Goal: Task Accomplishment & Management: Use online tool/utility

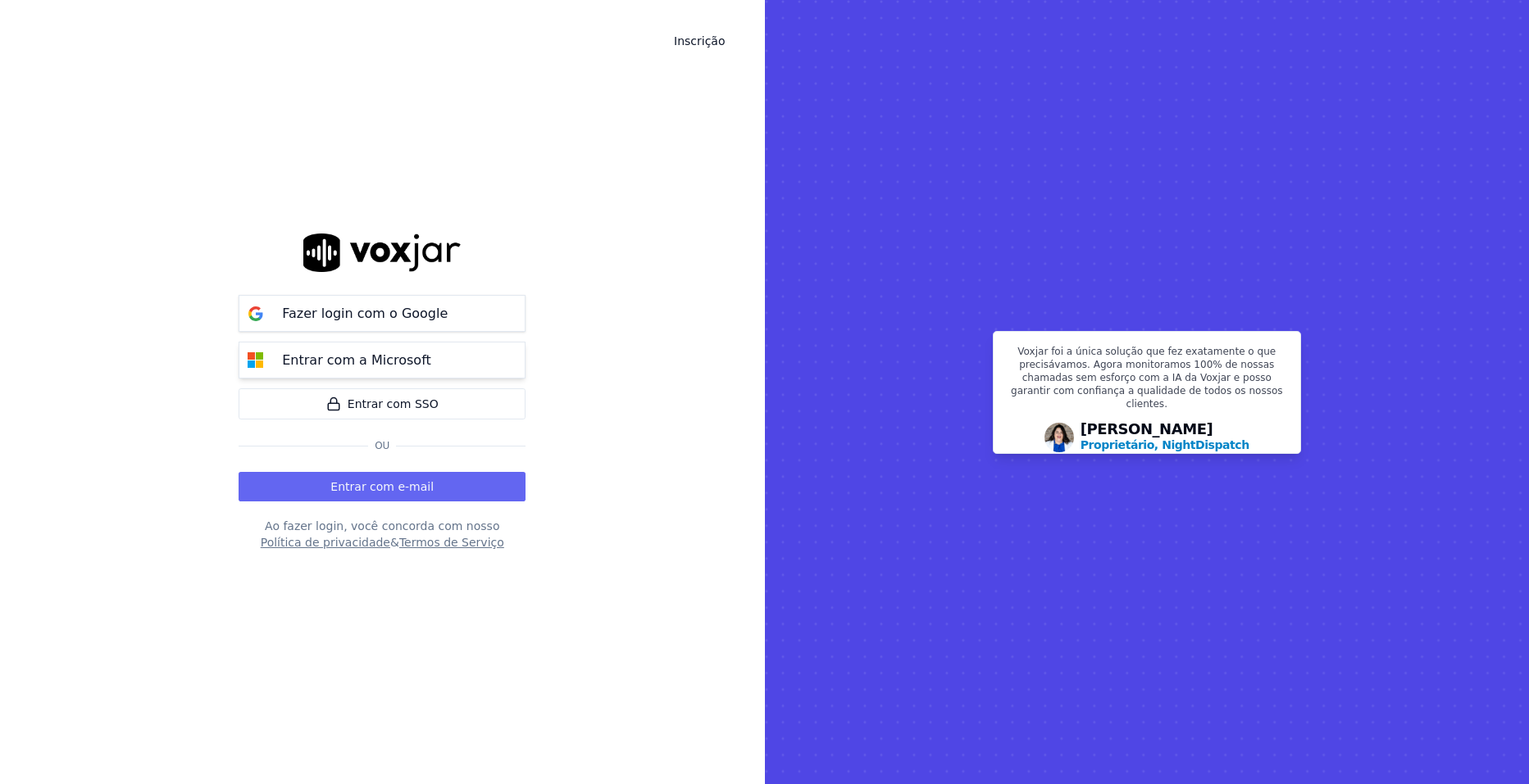
click at [408, 369] on p "Entrar com a Microsoft" at bounding box center [357, 360] width 150 height 20
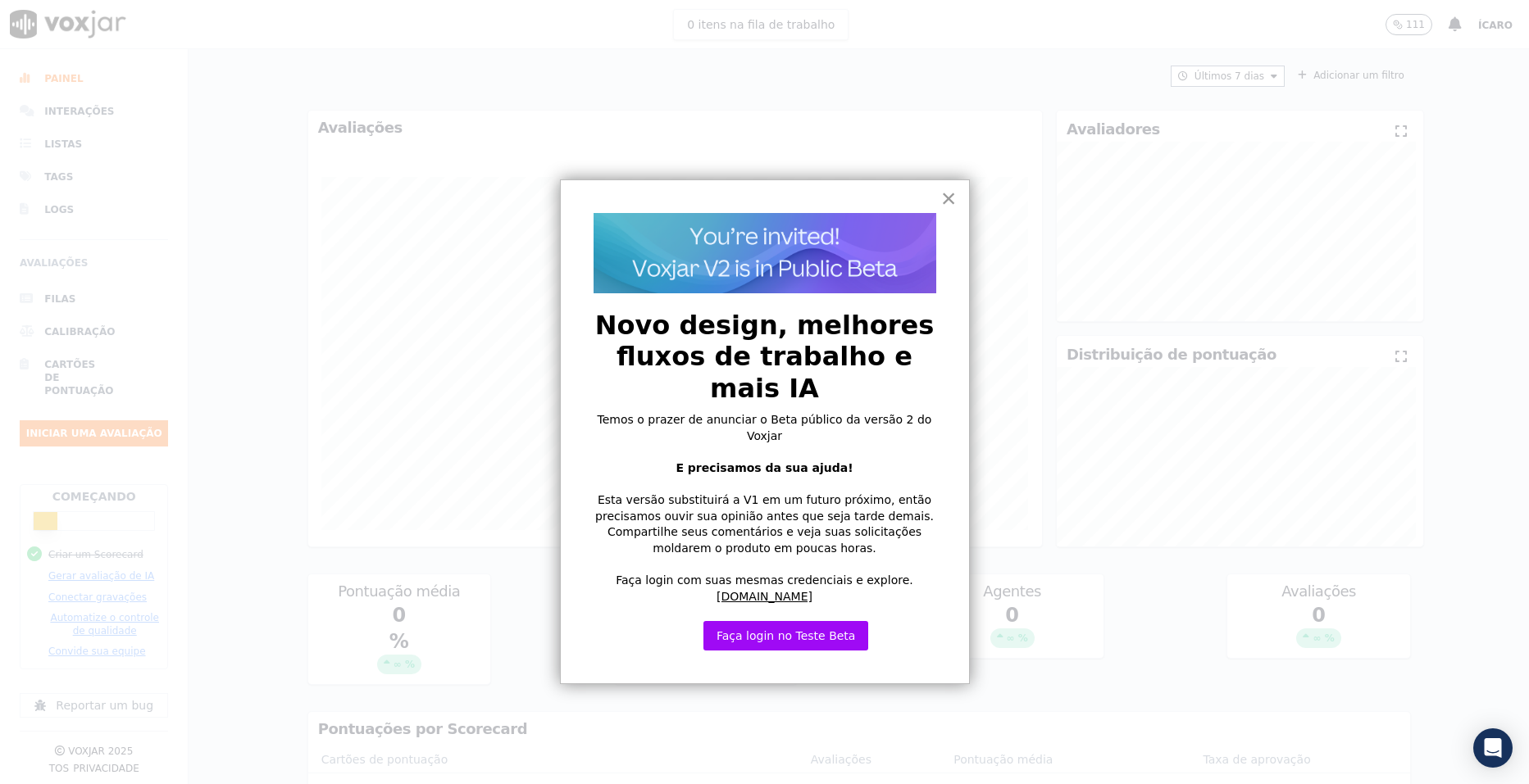
click at [947, 200] on button "×" at bounding box center [950, 198] width 16 height 26
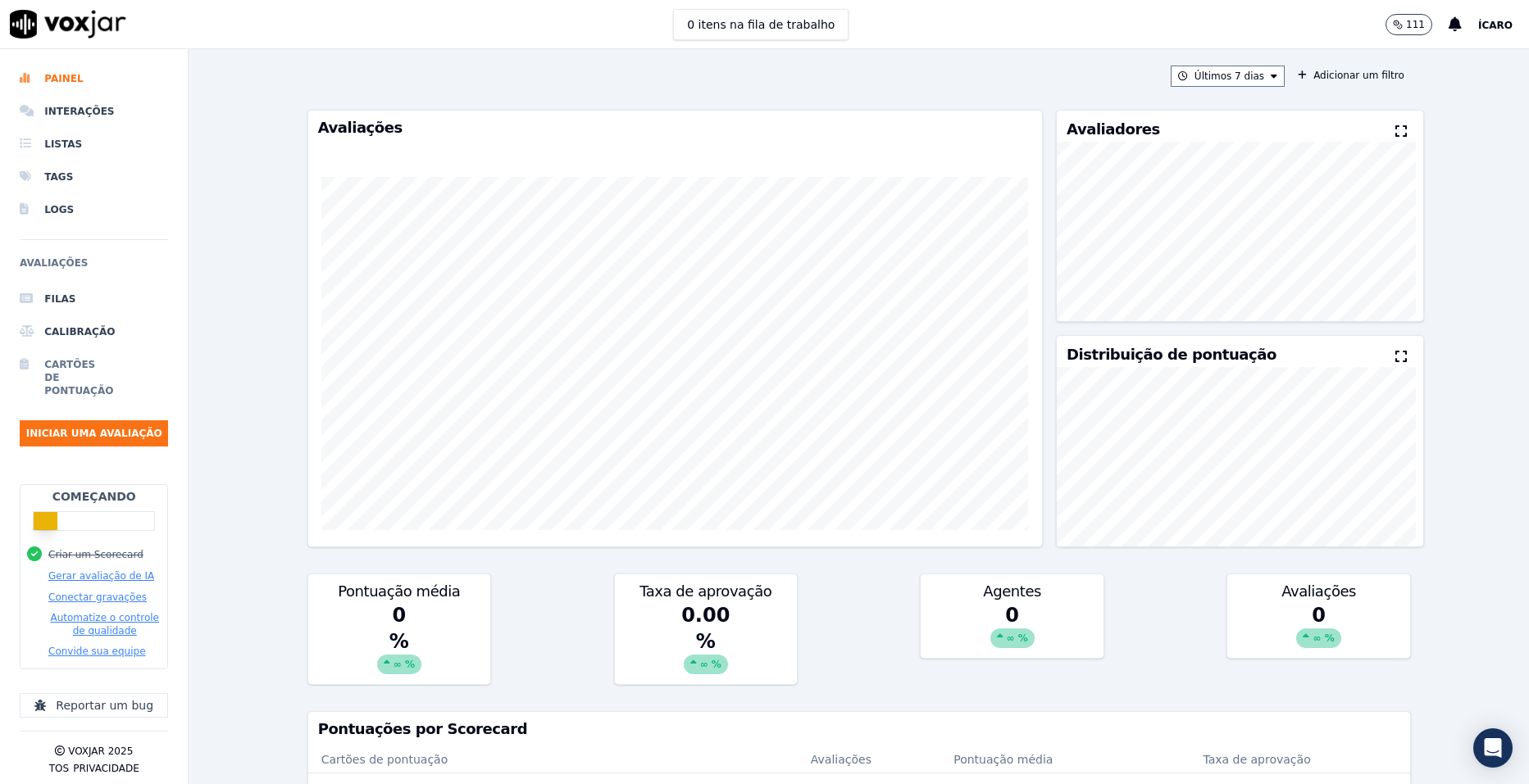
click at [70, 382] on li "Cartões de pontuação" at bounding box center [94, 378] width 149 height 59
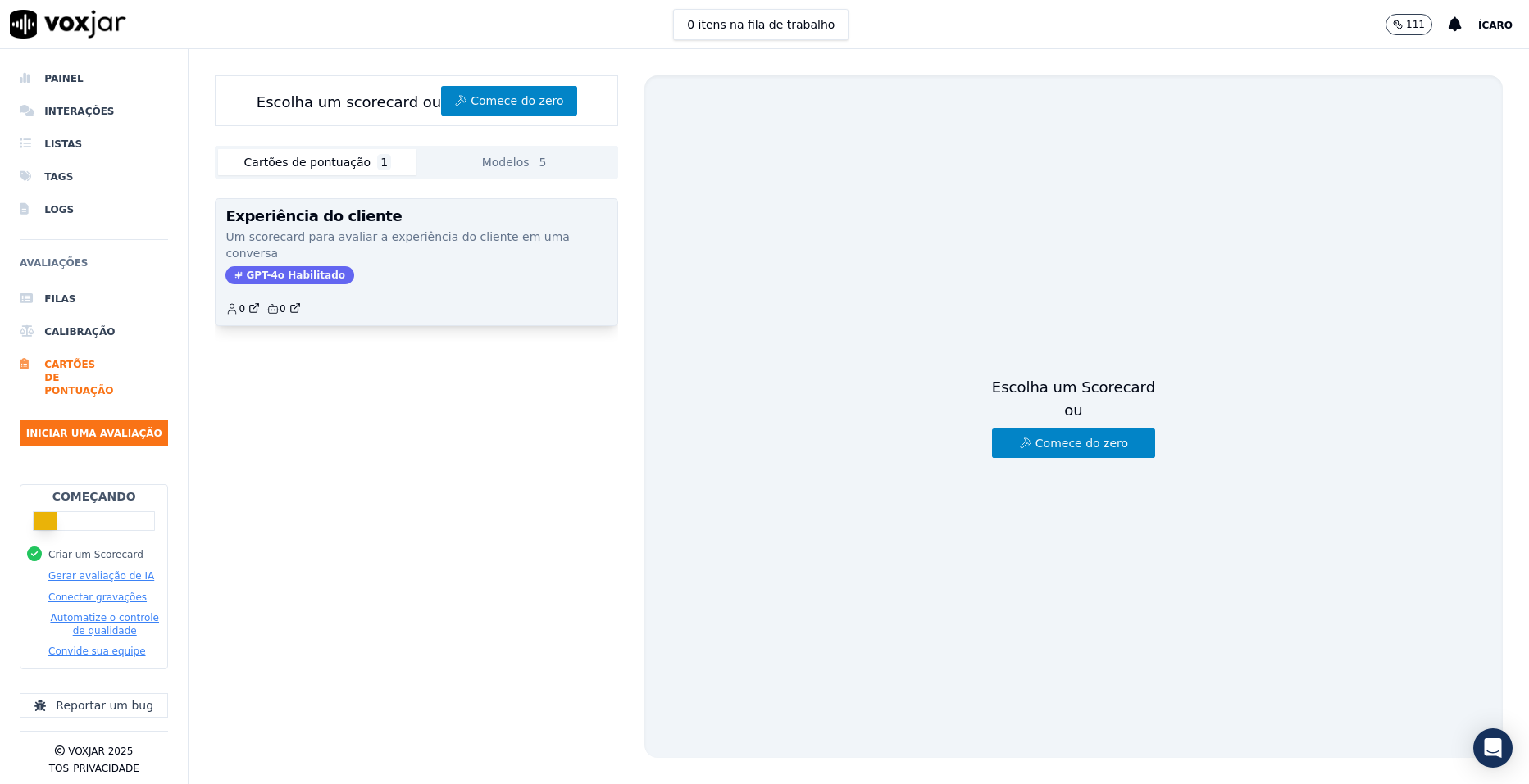
click at [397, 266] on div "GPT-4o Habilitado" at bounding box center [417, 275] width 382 height 18
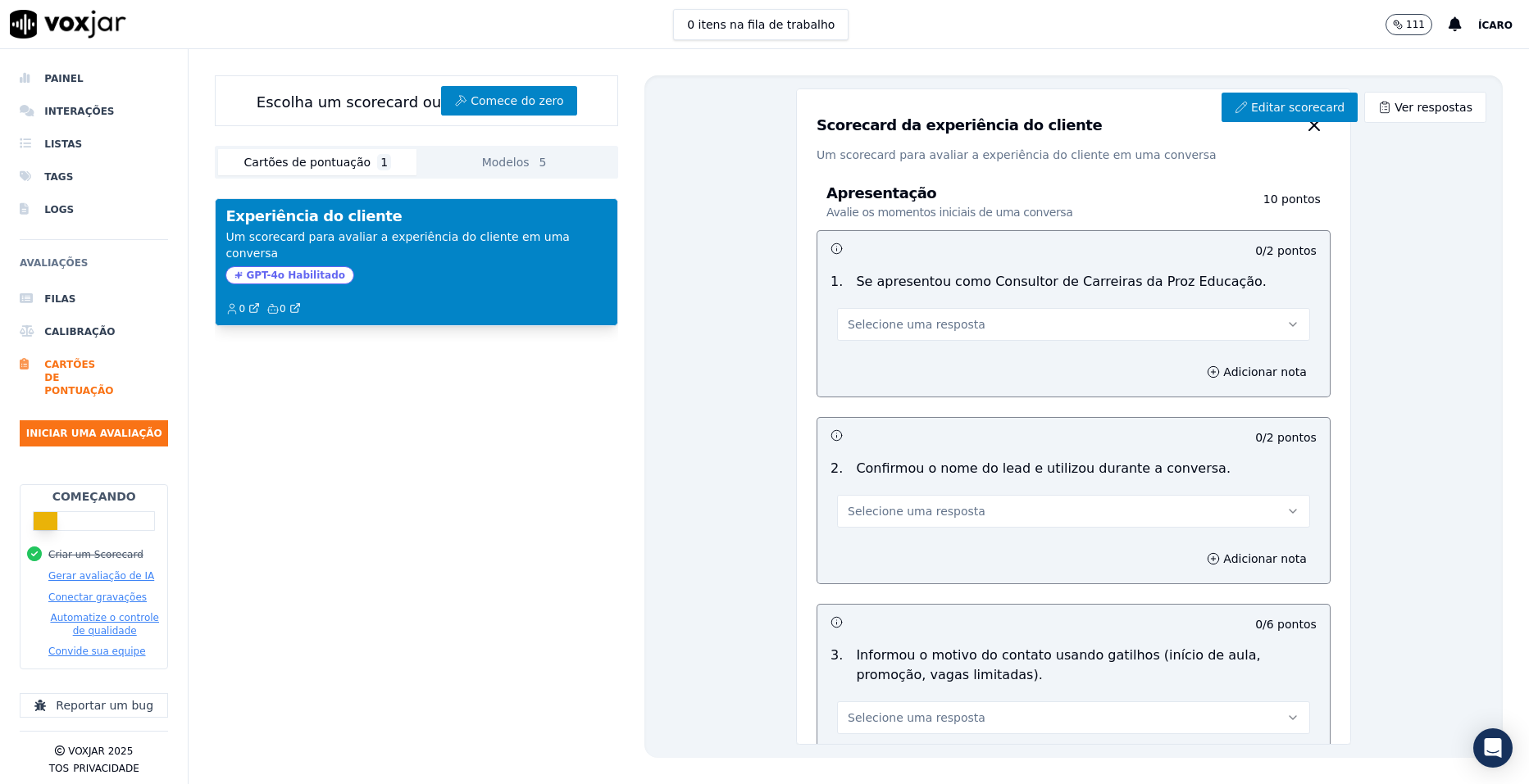
click at [88, 591] on button "Conectar gravações" at bounding box center [97, 597] width 98 height 13
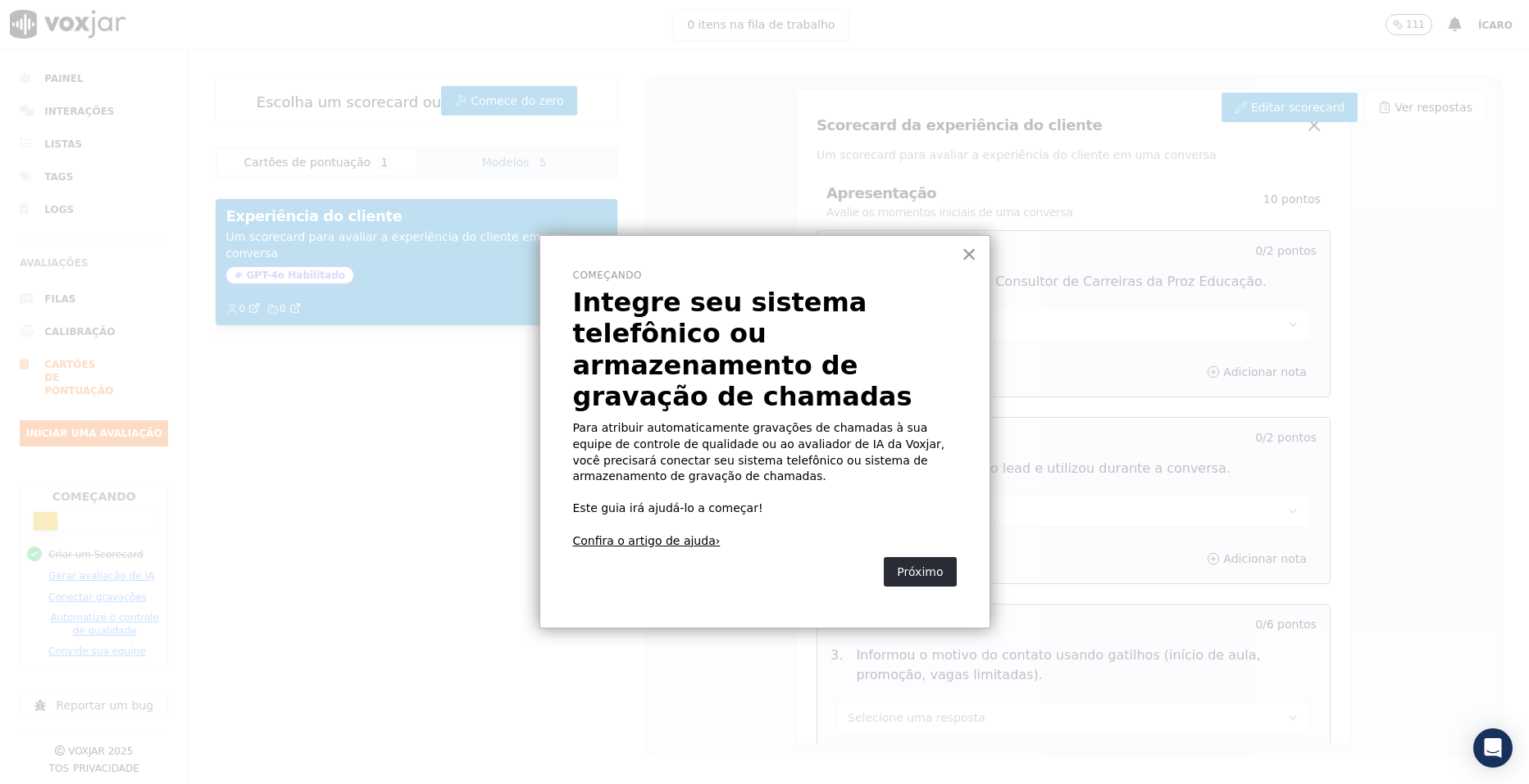
click at [964, 253] on button "×" at bounding box center [969, 253] width 16 height 26
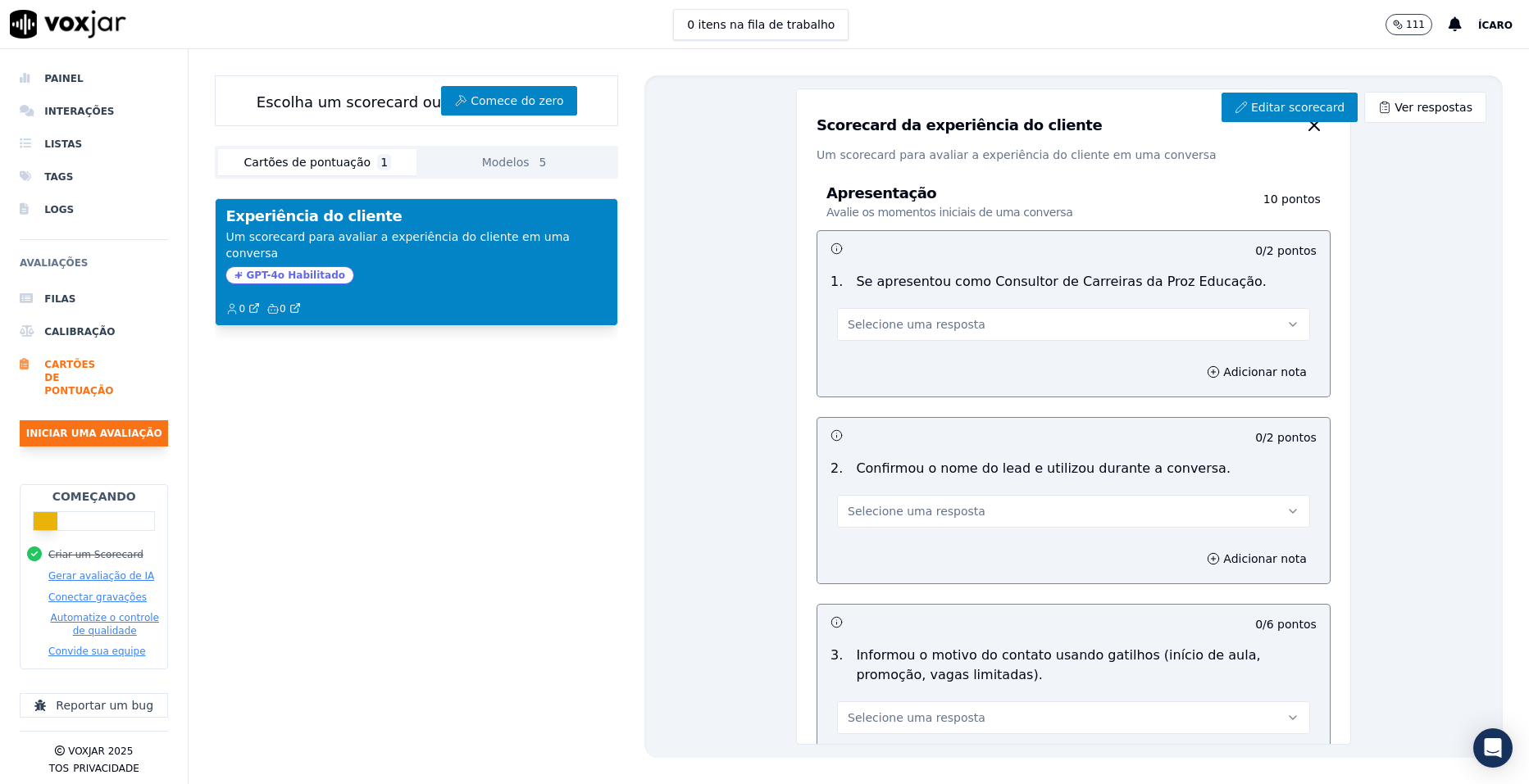
click at [104, 436] on button "Iniciar uma avaliação" at bounding box center [94, 434] width 149 height 26
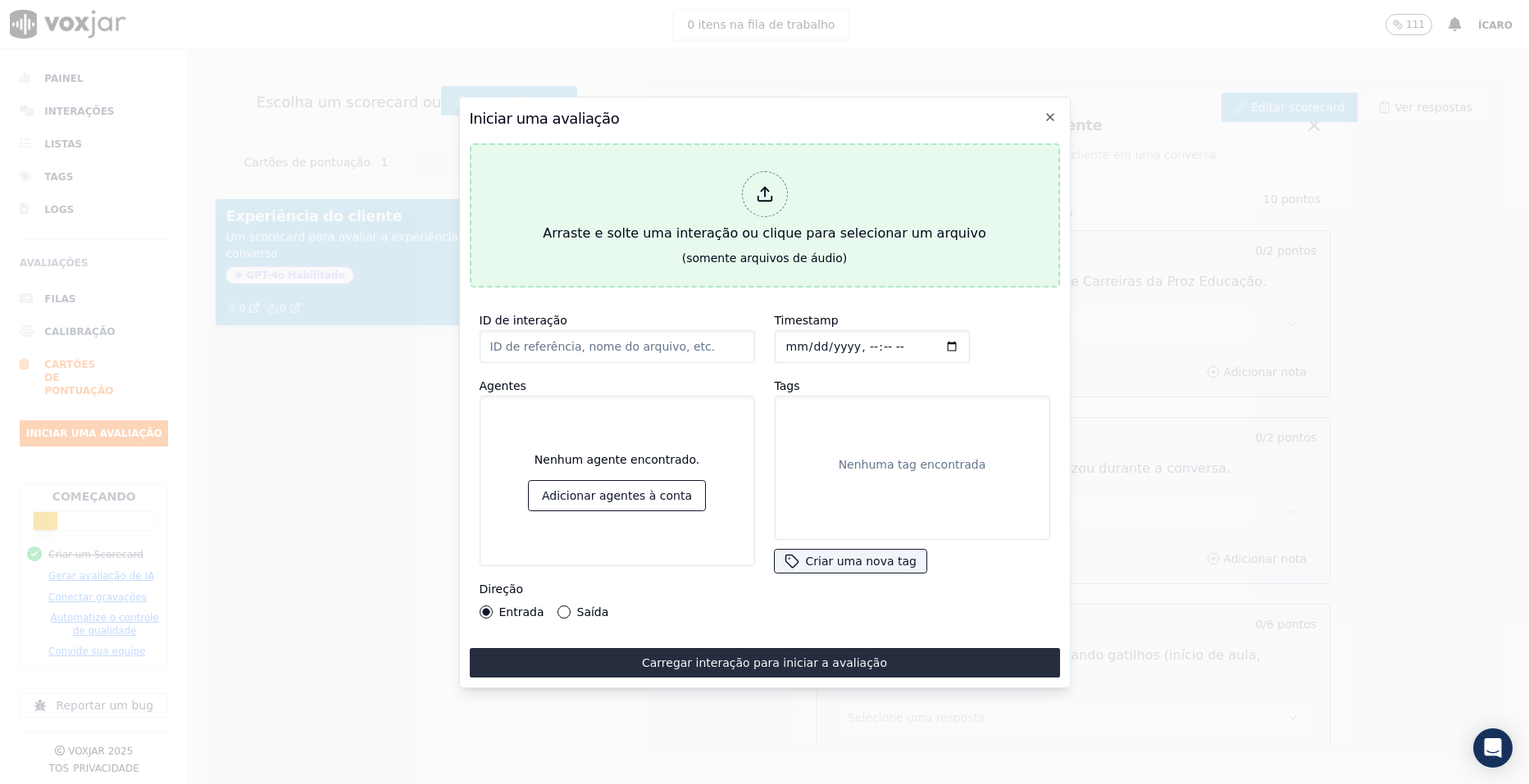
click at [743, 197] on div at bounding box center [764, 194] width 46 height 46
click at [751, 212] on div "Arraste e solte uma interação ou clique para selecionar um arquivo" at bounding box center [764, 207] width 456 height 85
type input "Ligação [MEDICAL_DATA].mp3"
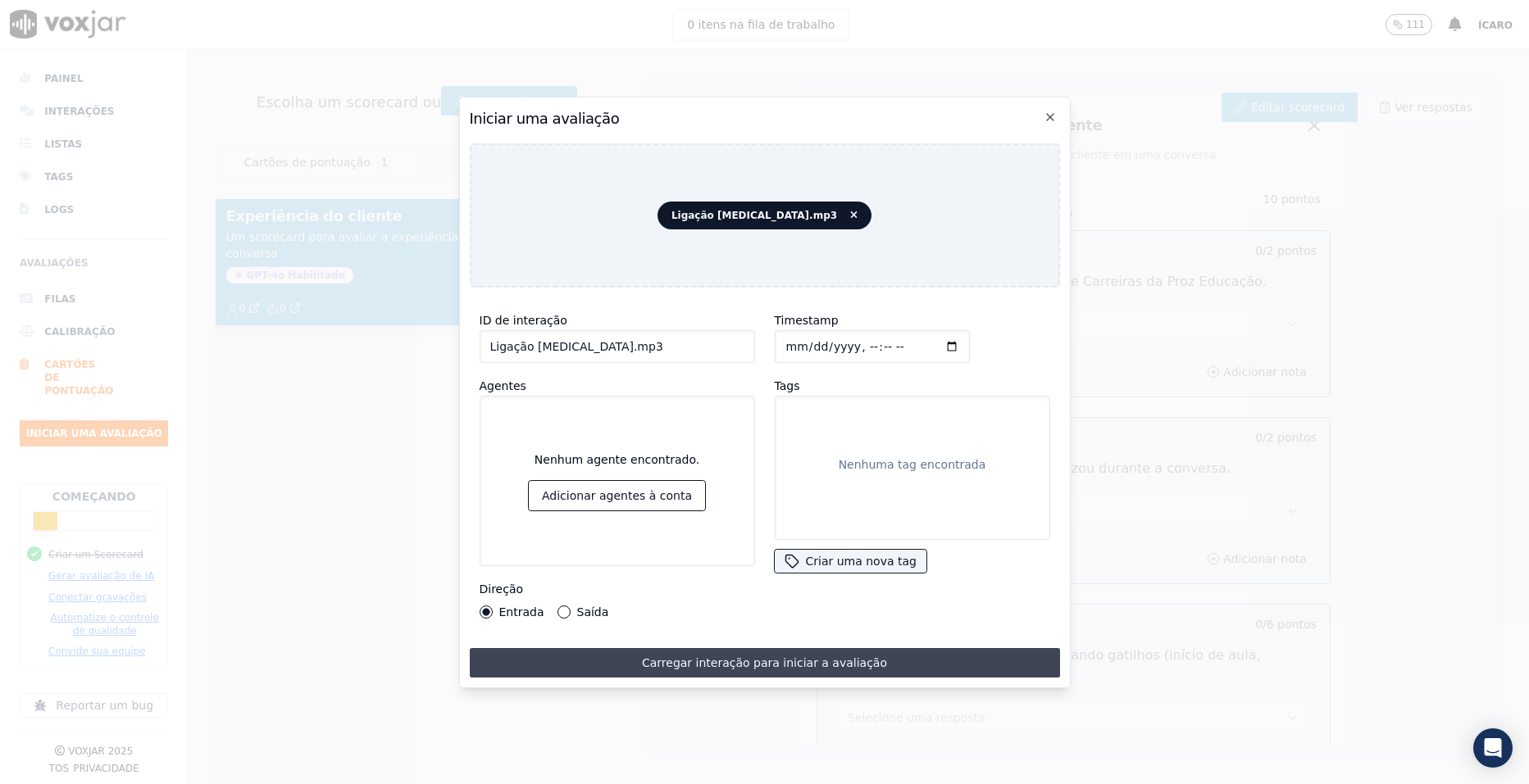
click at [758, 659] on font "Carregar interação para iniciar a avaliação" at bounding box center [764, 663] width 246 height 17
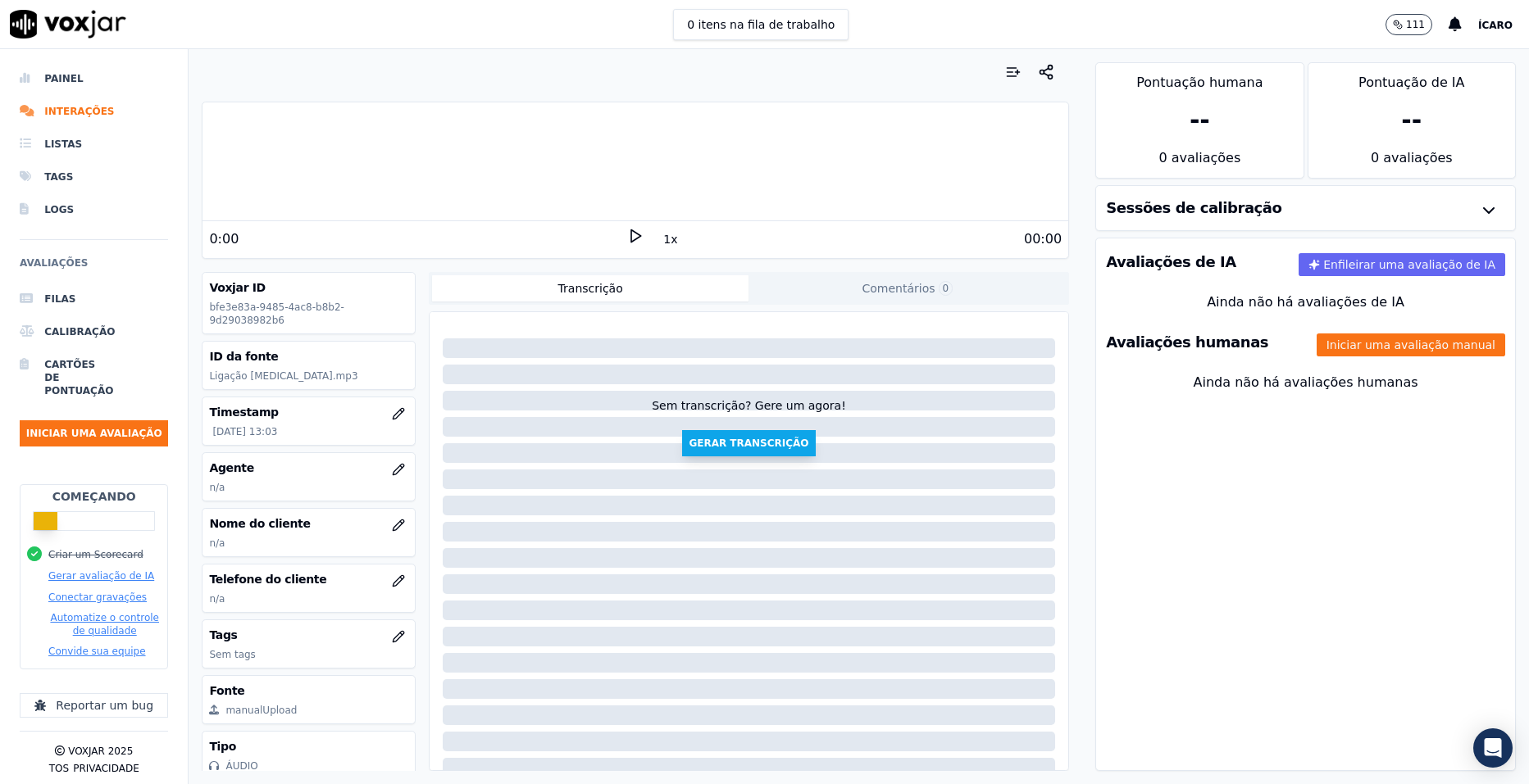
click at [718, 443] on button "Gerar transcrição" at bounding box center [749, 443] width 133 height 26
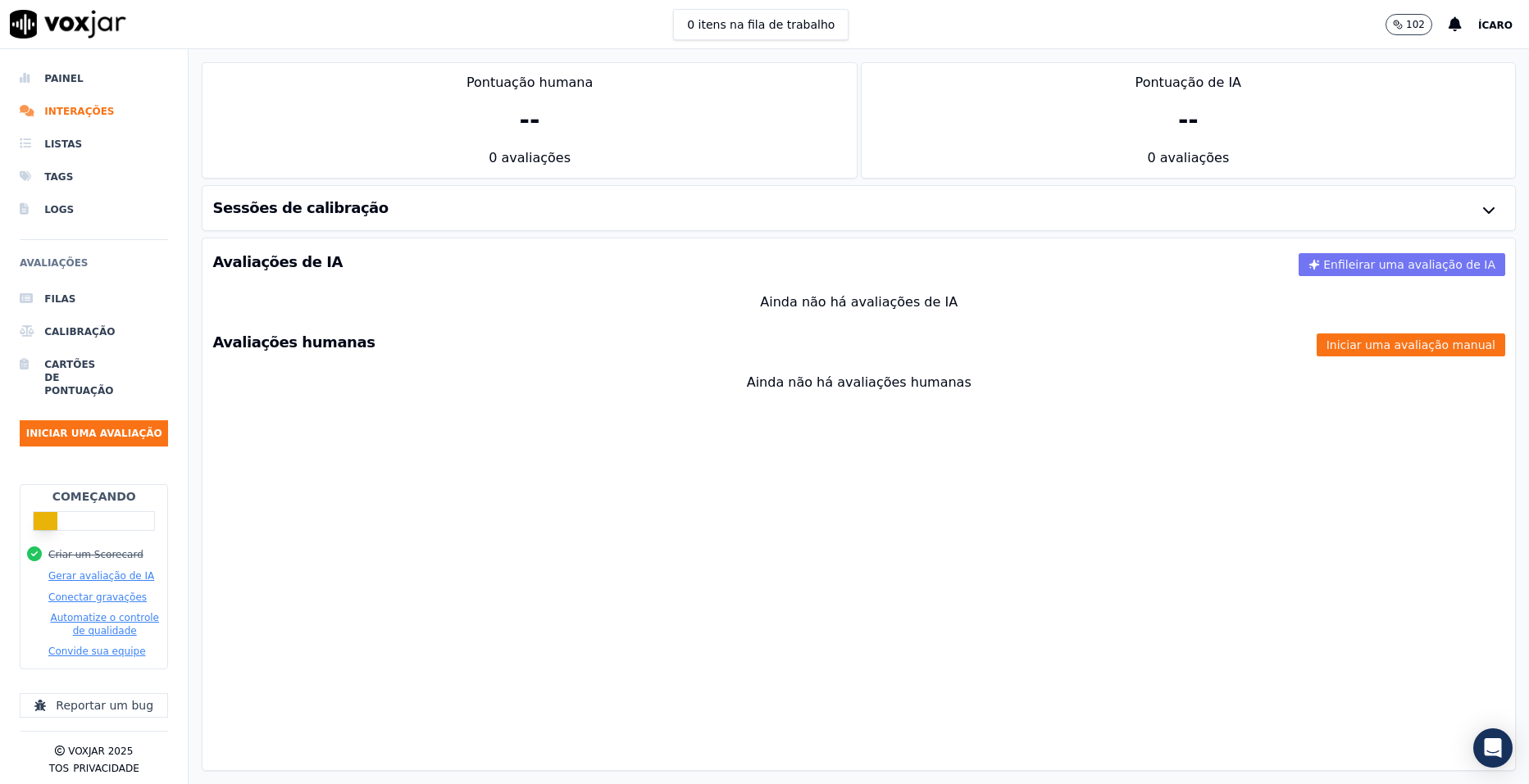
click at [1350, 259] on font "Enfileirar uma avaliação de IA" at bounding box center [1410, 264] width 172 height 17
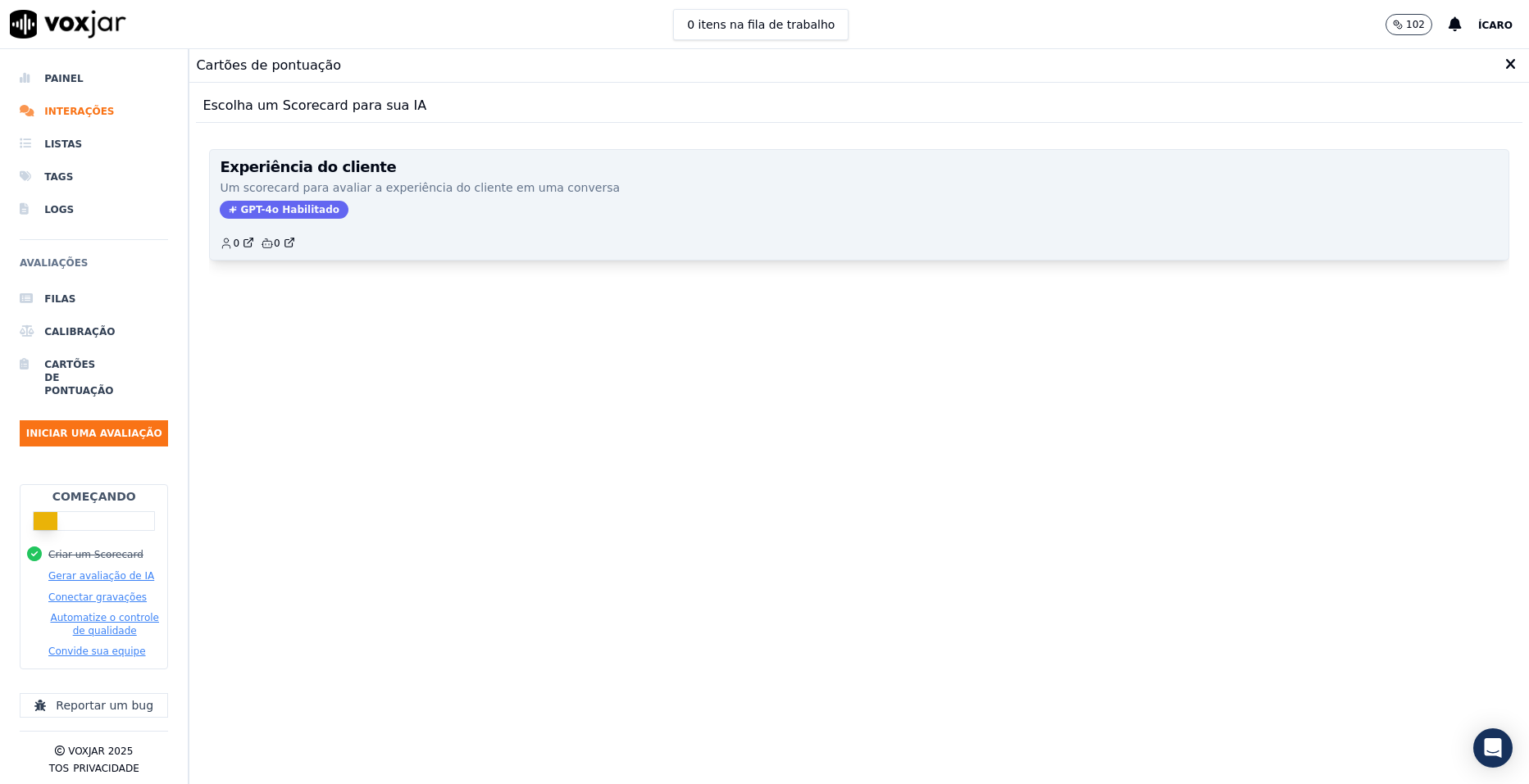
click at [393, 202] on div "GPT-4o Habilitado" at bounding box center [860, 210] width 1279 height 18
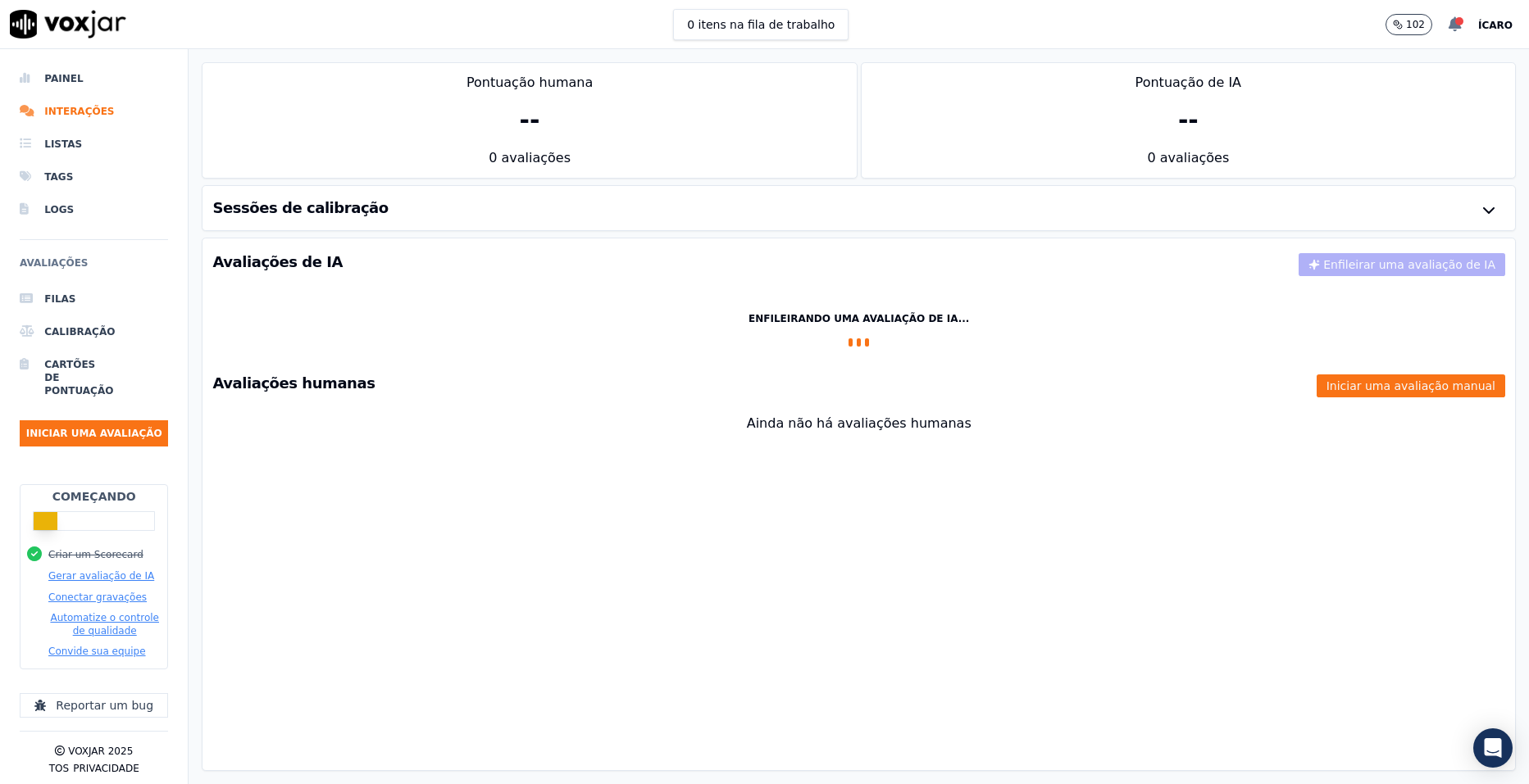
click at [1464, 23] on div at bounding box center [1460, 21] width 8 height 8
click at [1383, 53] on font "A transcrição está completa" at bounding box center [1374, 49] width 160 height 17
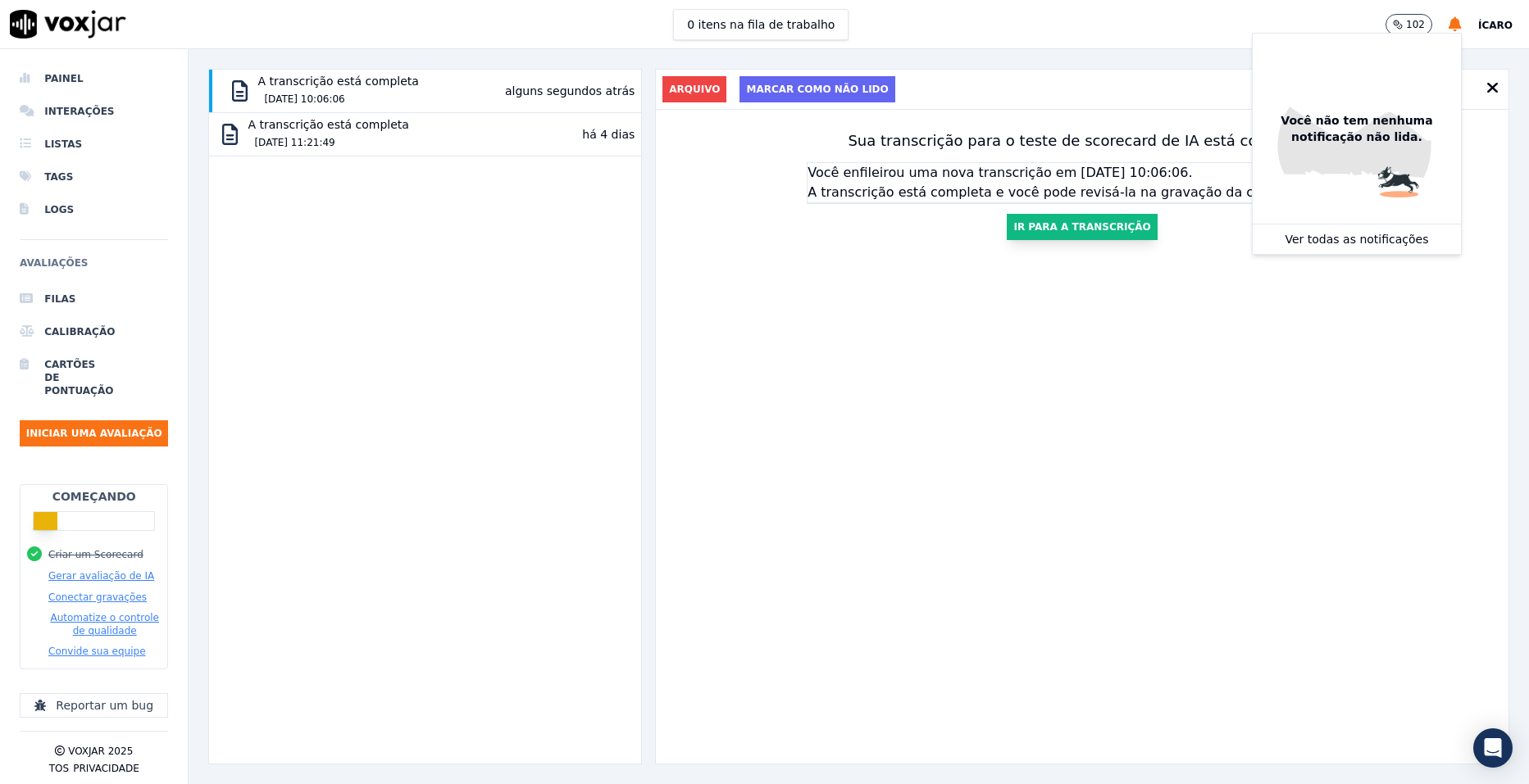
click at [1014, 223] on font "Ir para a transcrição" at bounding box center [1082, 227] width 137 height 13
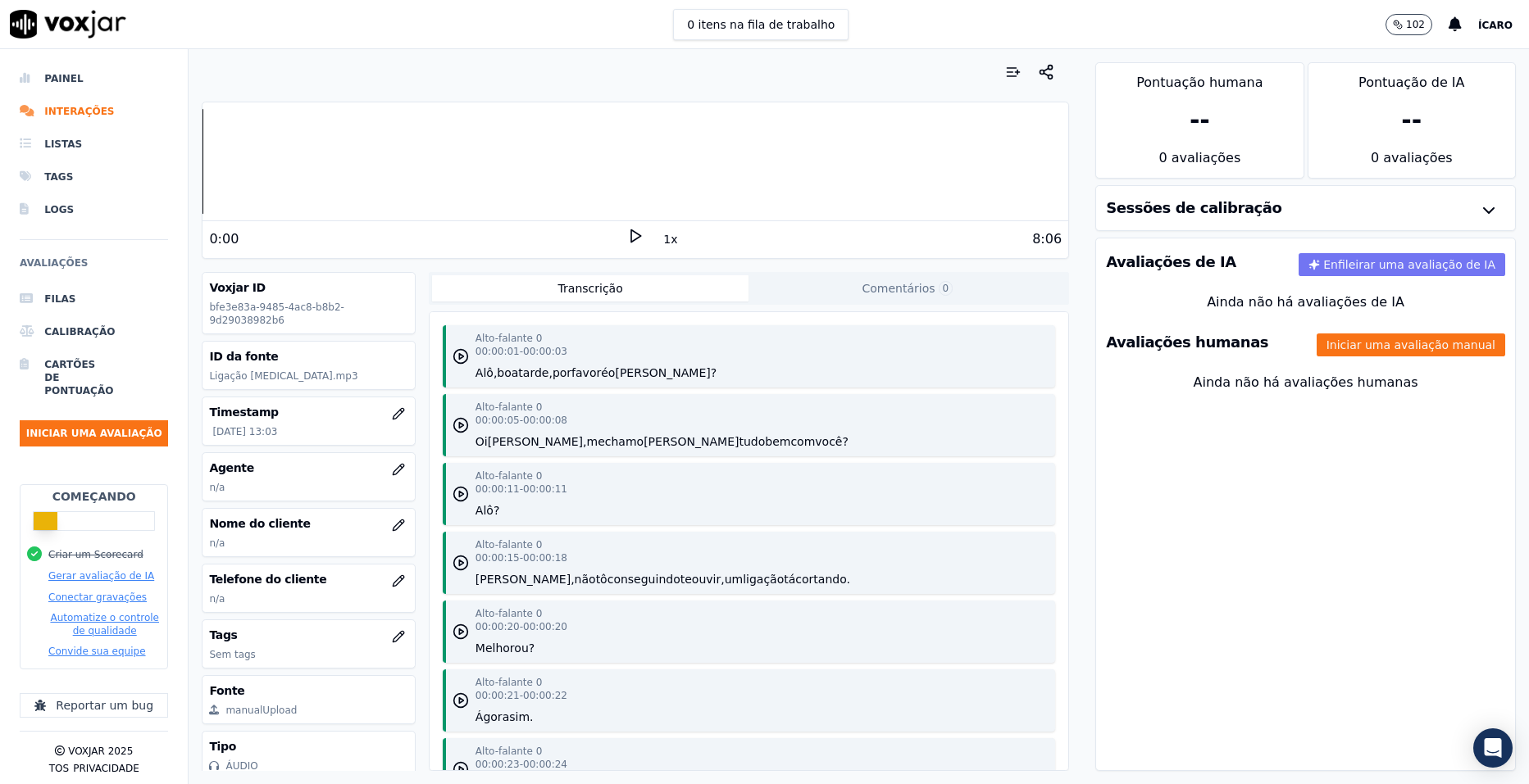
click at [1351, 266] on font "Enfileirar uma avaliação de IA" at bounding box center [1410, 264] width 172 height 17
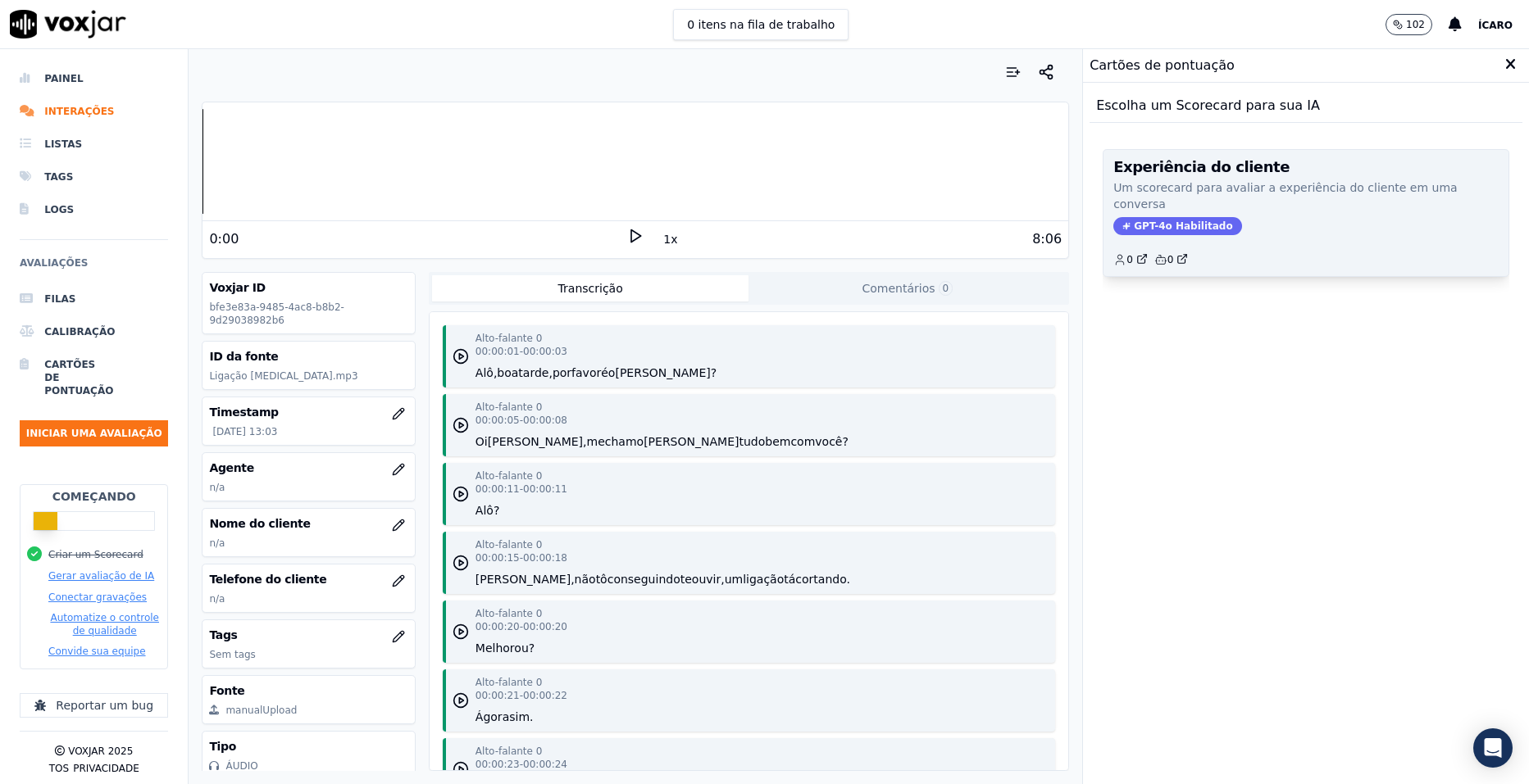
click at [1248, 213] on div "Experiência do cliente Um scorecard para avaliar a experiência do cliente em um…" at bounding box center [1306, 214] width 405 height 127
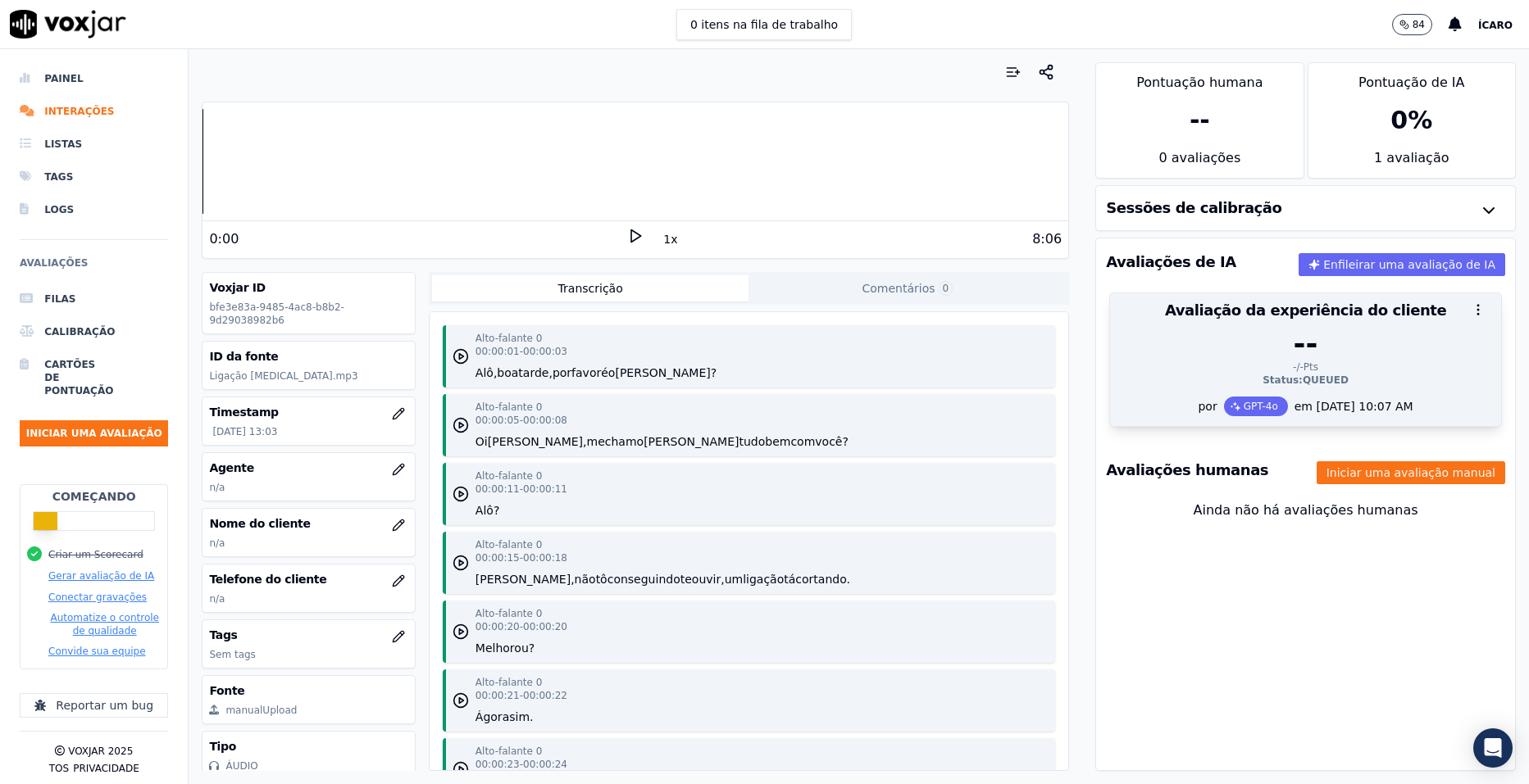
click at [1243, 353] on div "--" at bounding box center [1305, 343] width 371 height 33
click at [1478, 309] on circle "button" at bounding box center [1478, 310] width 2 height 2
click at [1292, 407] on div "em 16/09/2025 10:07 AM" at bounding box center [1351, 406] width 126 height 17
click at [1244, 409] on font "GPT-4o" at bounding box center [1261, 406] width 35 height 13
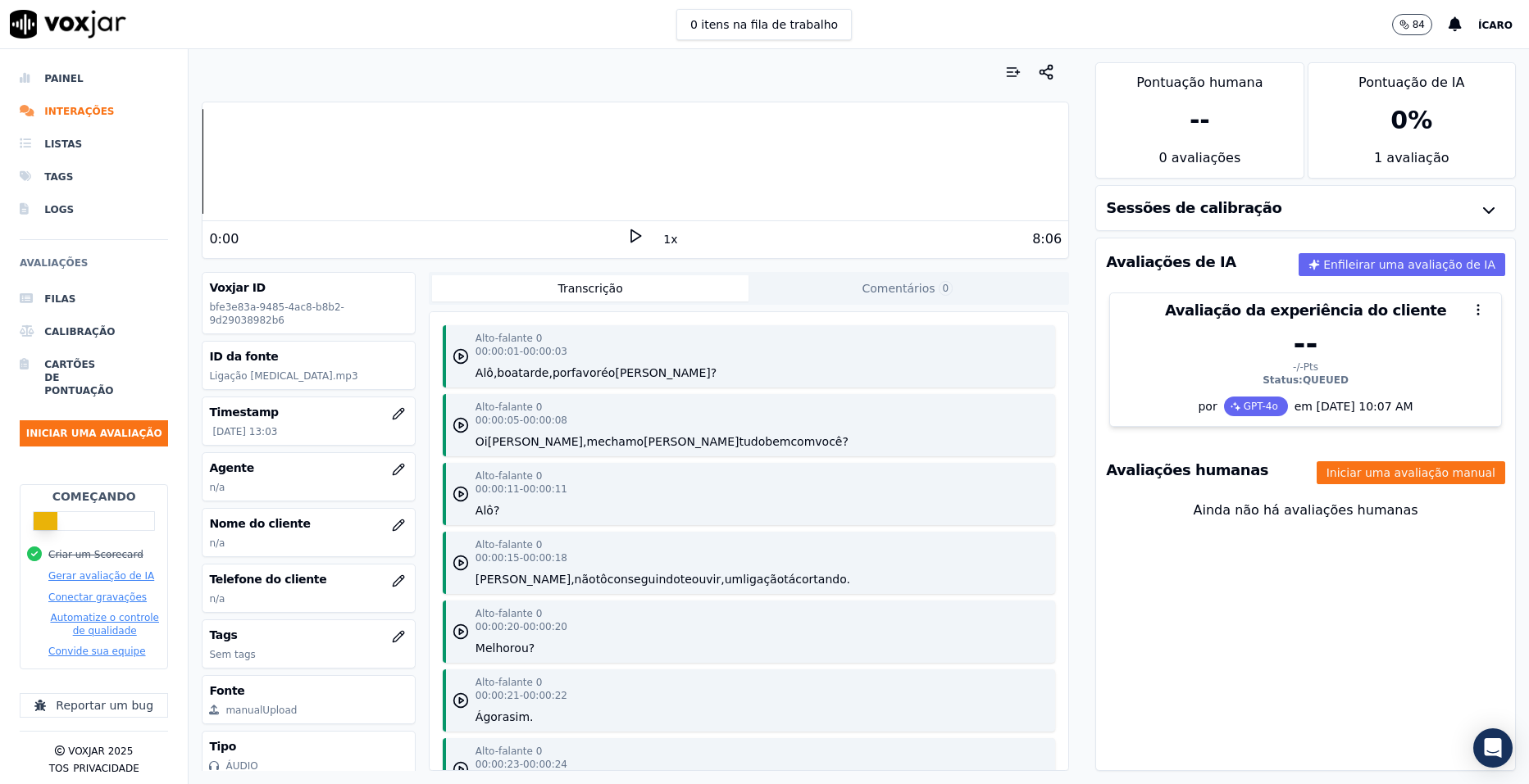
click at [1395, 114] on div "0 %" at bounding box center [1411, 121] width 42 height 30
click at [1385, 260] on font "Enfileirar uma avaliação de IA" at bounding box center [1410, 264] width 172 height 17
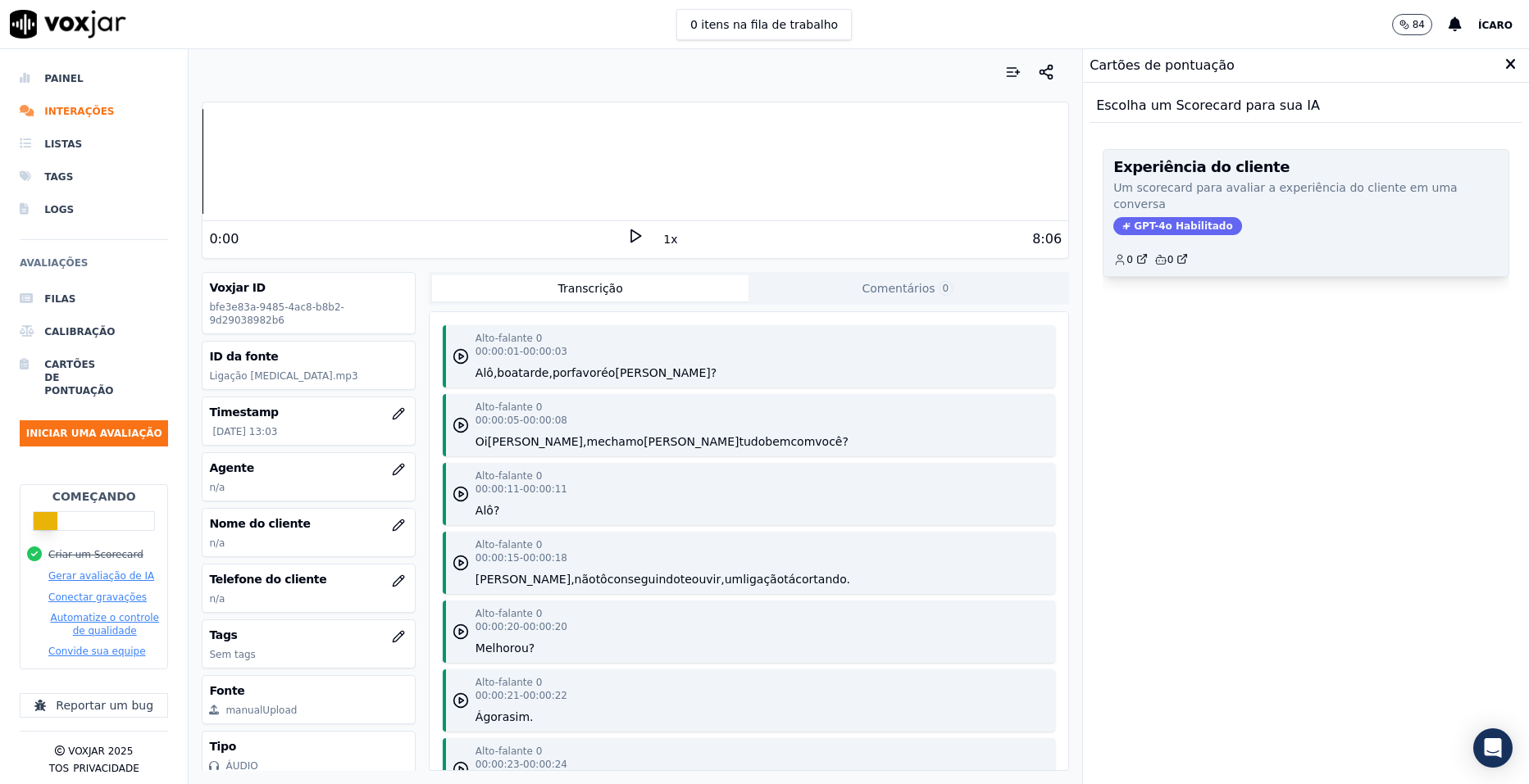
click at [1349, 213] on div "Experiência do cliente Um scorecard para avaliar a experiência do cliente em um…" at bounding box center [1306, 214] width 405 height 127
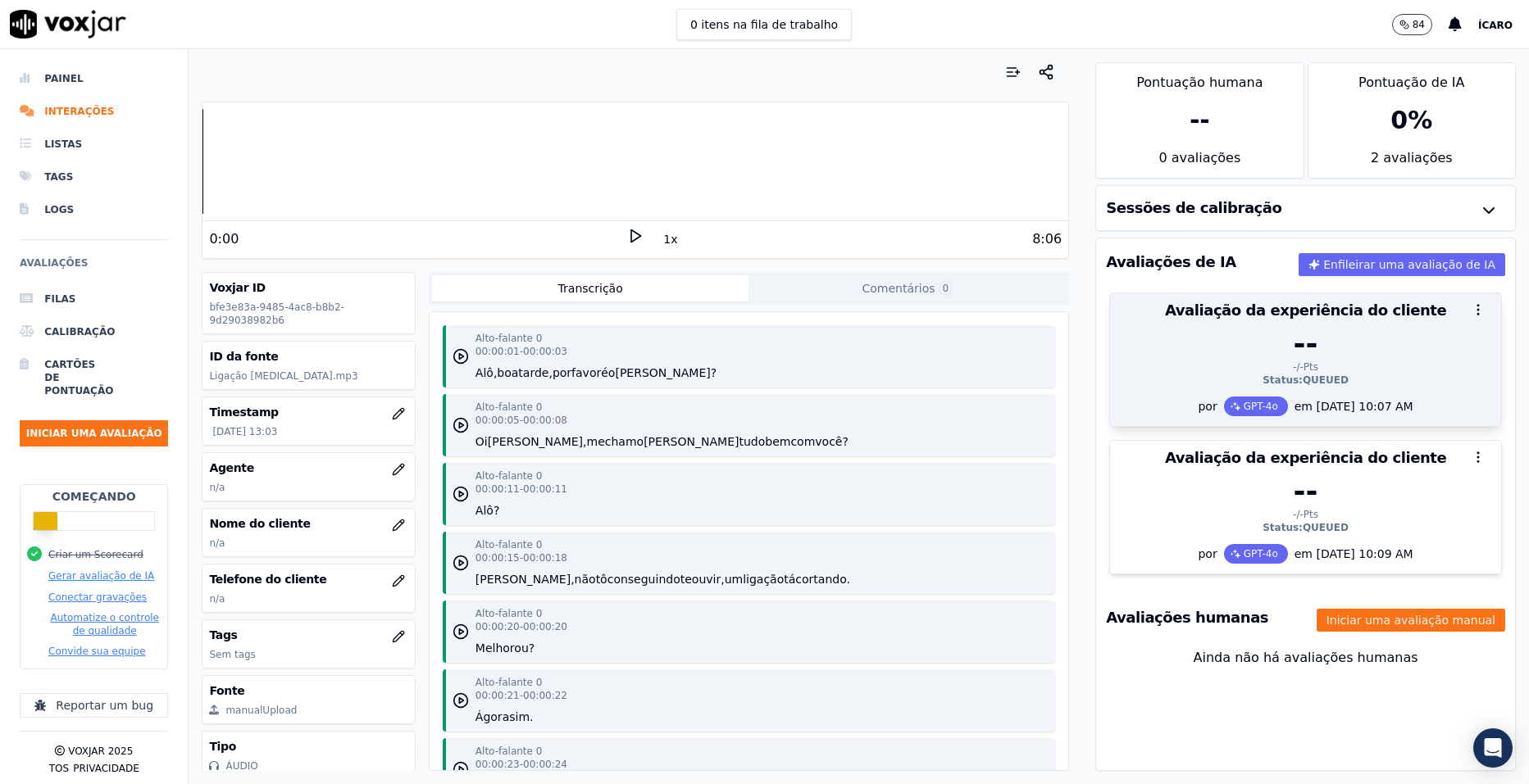
click at [1416, 343] on div "--" at bounding box center [1305, 343] width 371 height 33
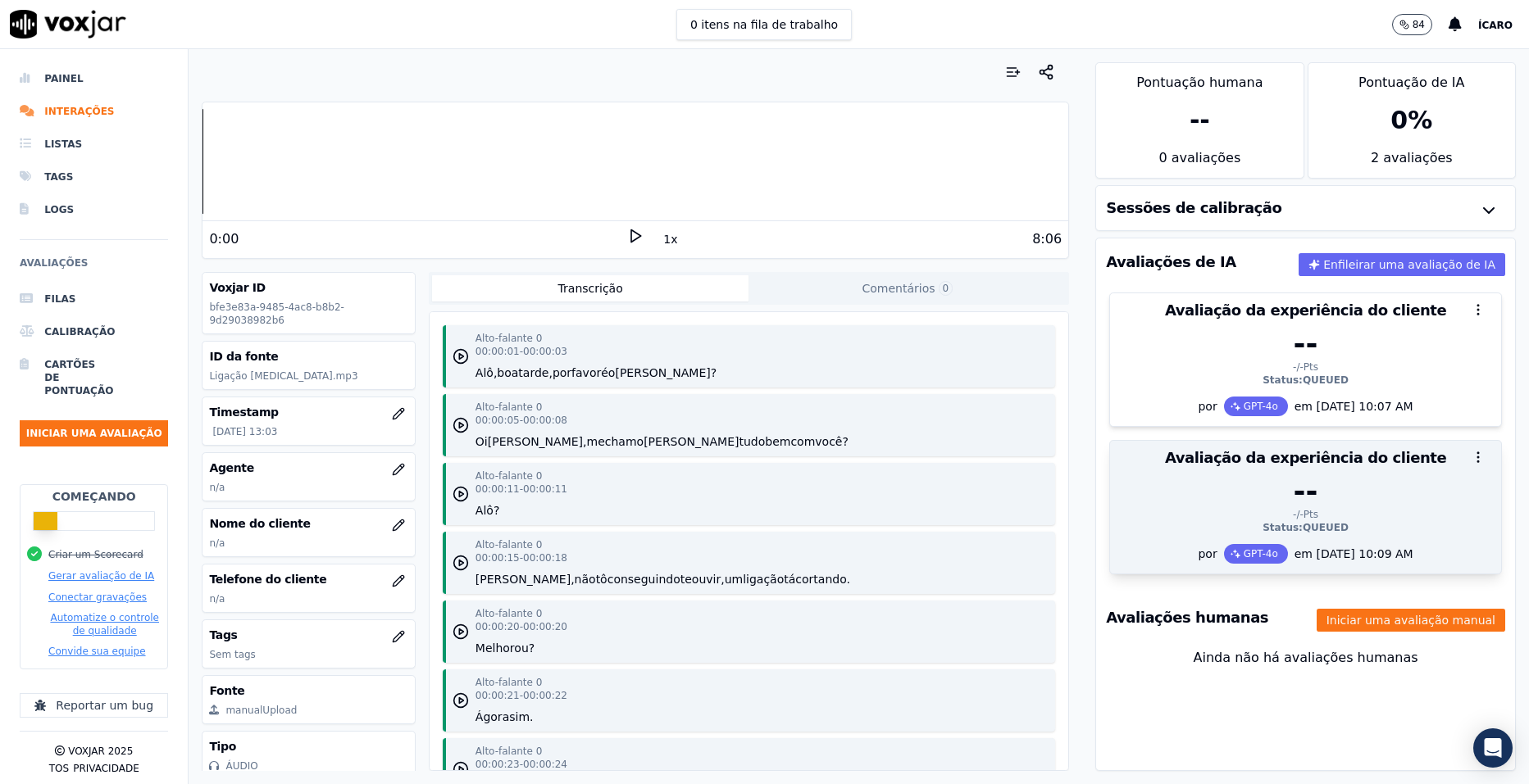
click at [1408, 511] on div "-/-Pts" at bounding box center [1305, 514] width 371 height 13
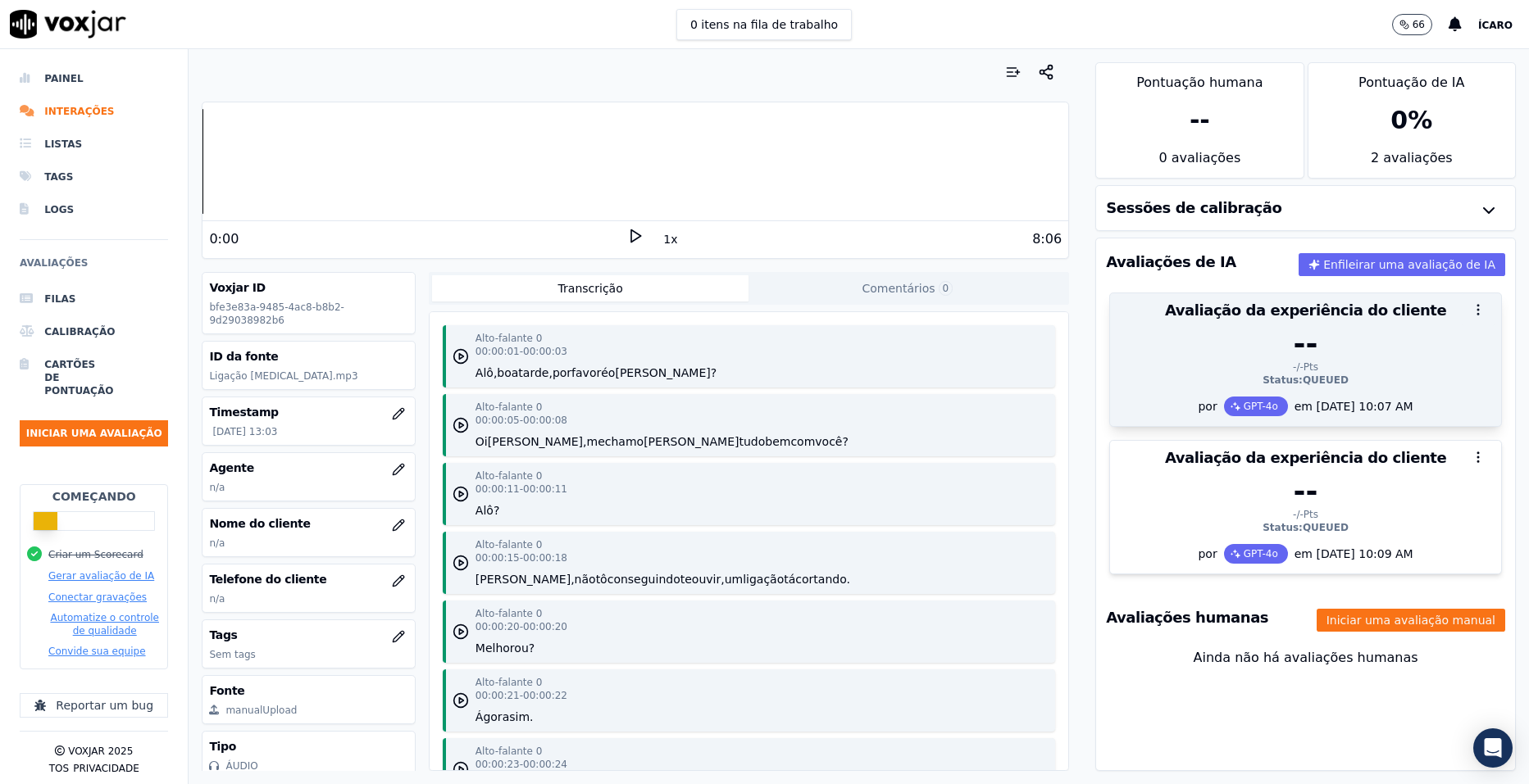
click at [1472, 309] on icon "button" at bounding box center [1478, 310] width 15 height 15
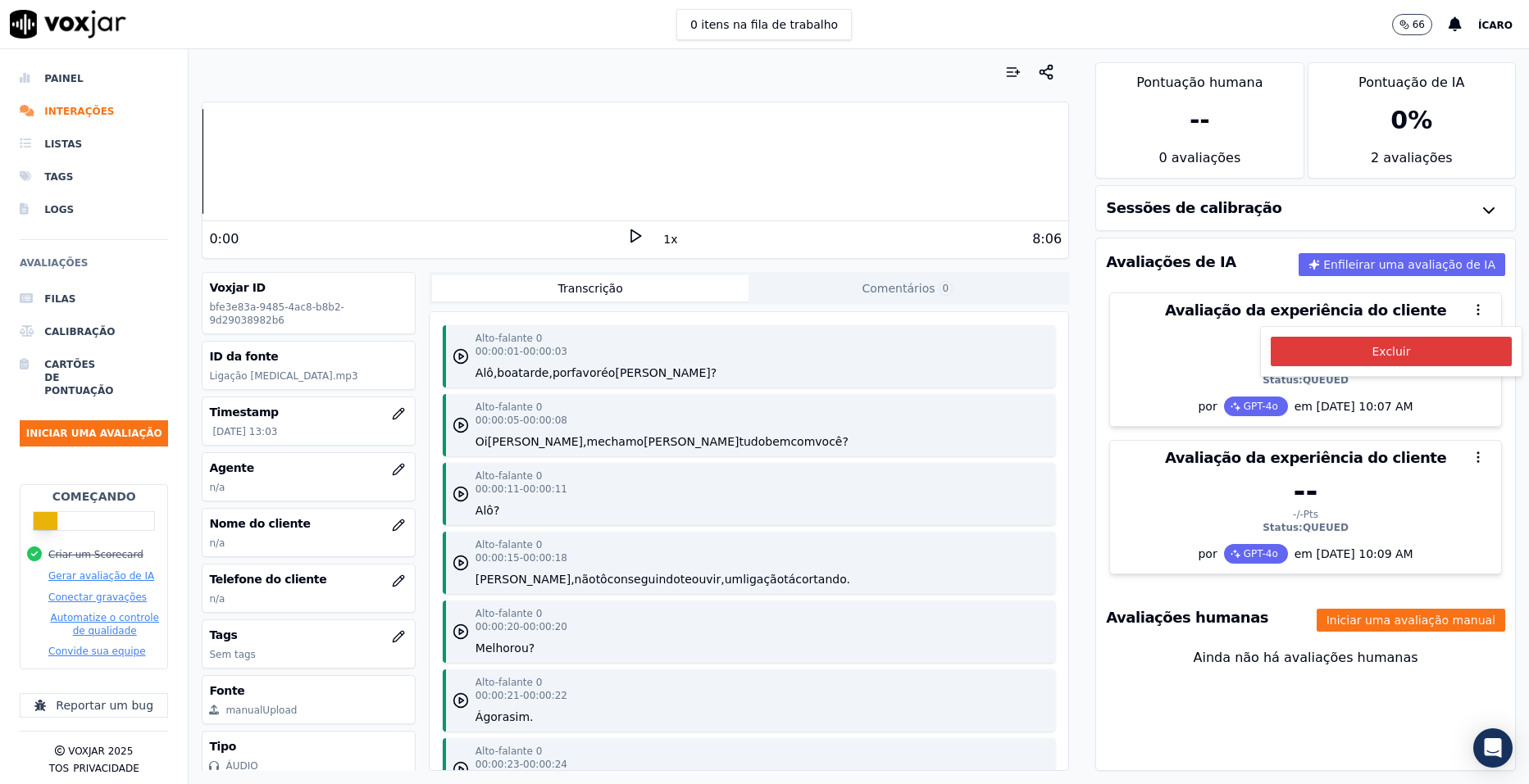
click at [1405, 353] on button "Excluir" at bounding box center [1391, 351] width 241 height 30
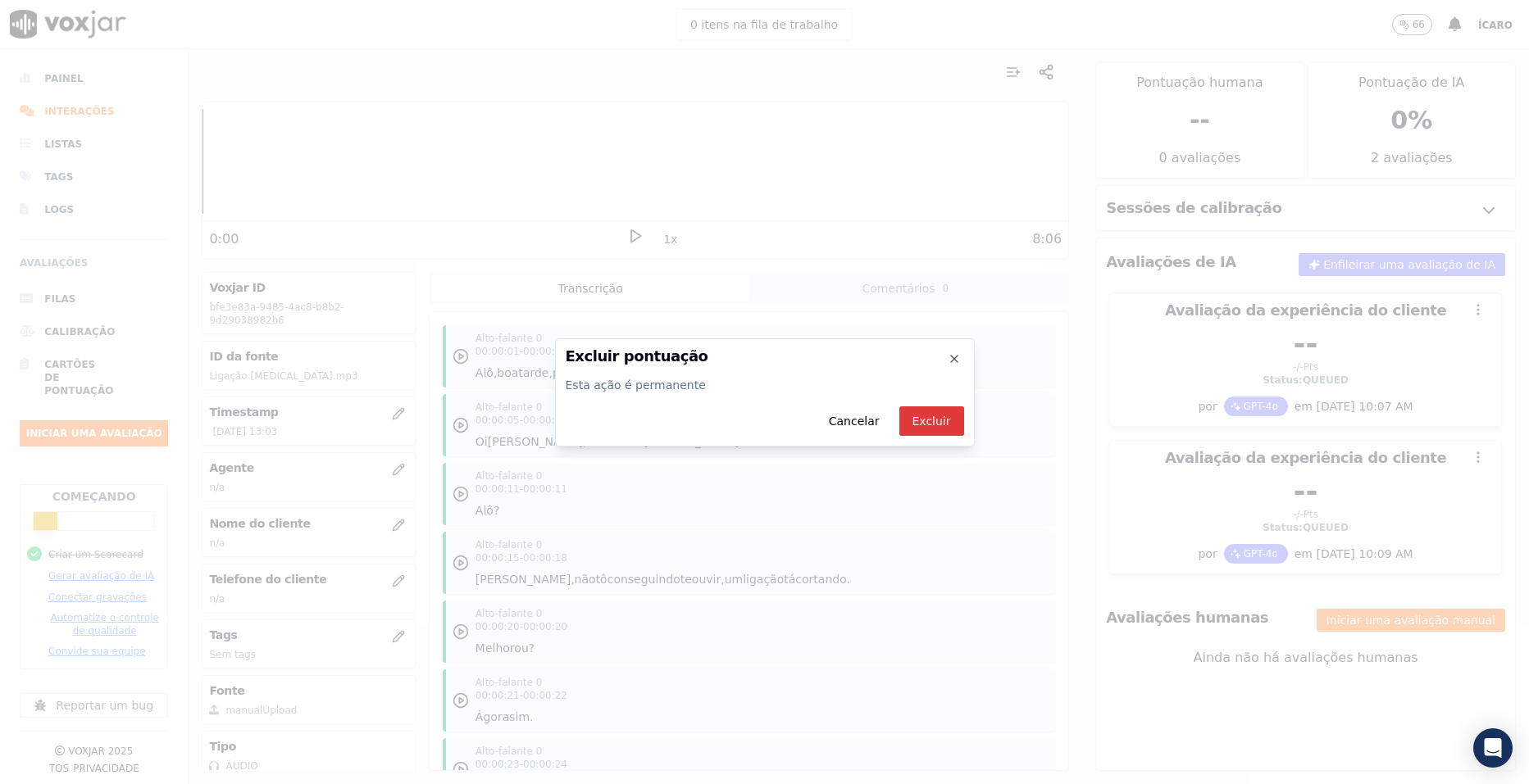
click at [929, 418] on font "Excluir" at bounding box center [932, 421] width 39 height 17
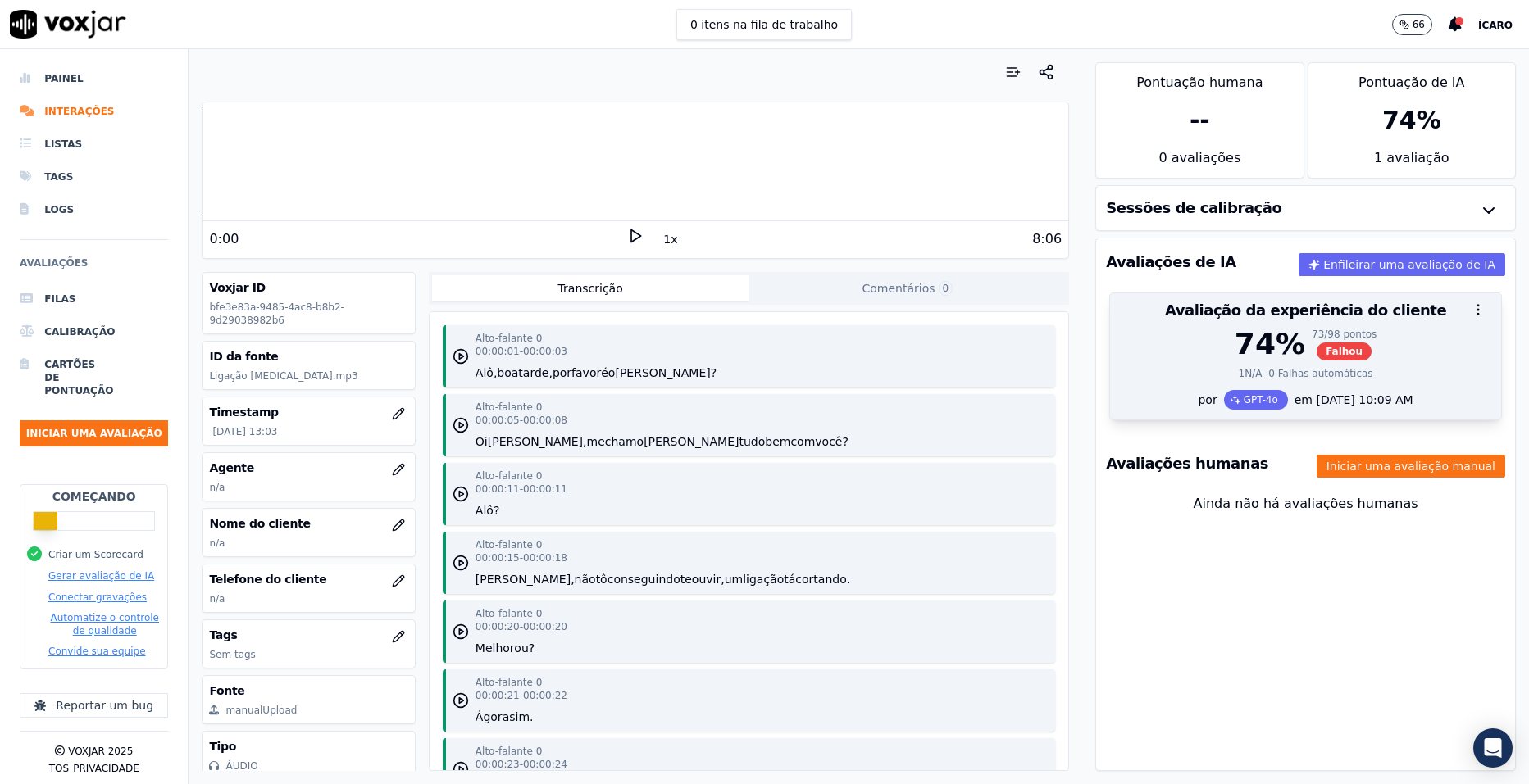
click at [1326, 350] on font "Falhou" at bounding box center [1344, 351] width 37 height 13
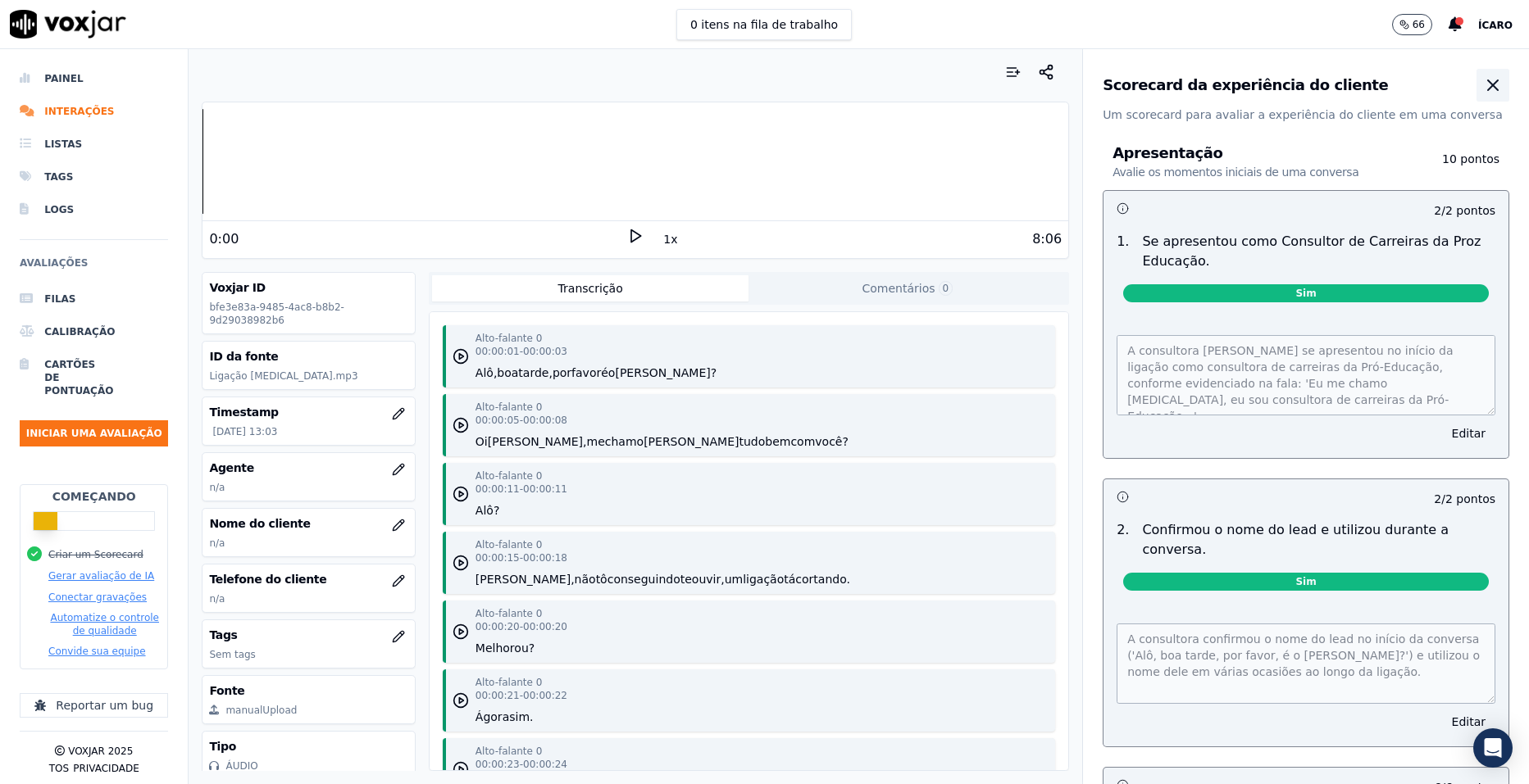
click at [1483, 83] on icon "button" at bounding box center [1493, 85] width 20 height 20
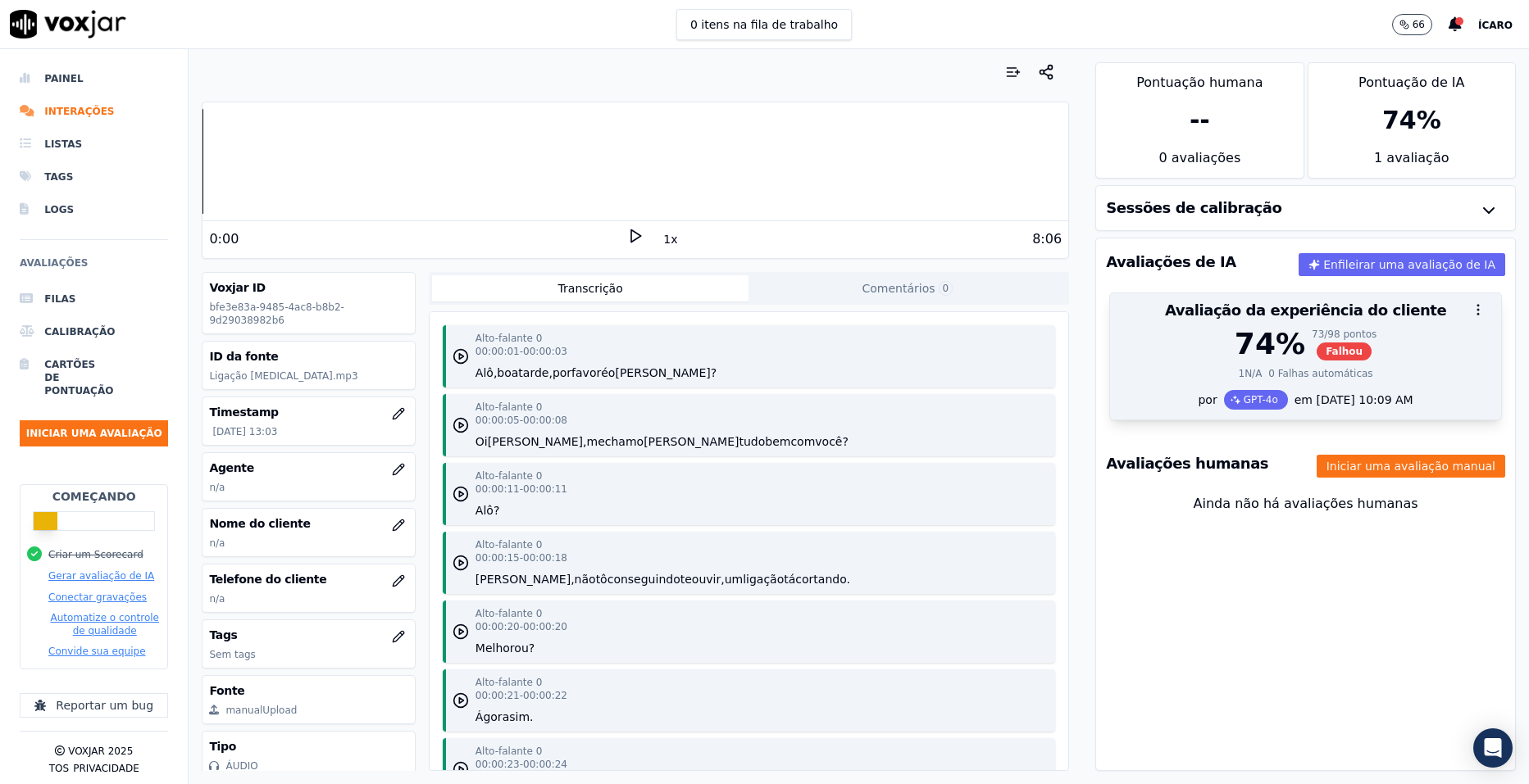
click at [1472, 308] on icon "button" at bounding box center [1478, 310] width 15 height 15
click at [1321, 311] on div at bounding box center [1305, 309] width 391 height 33
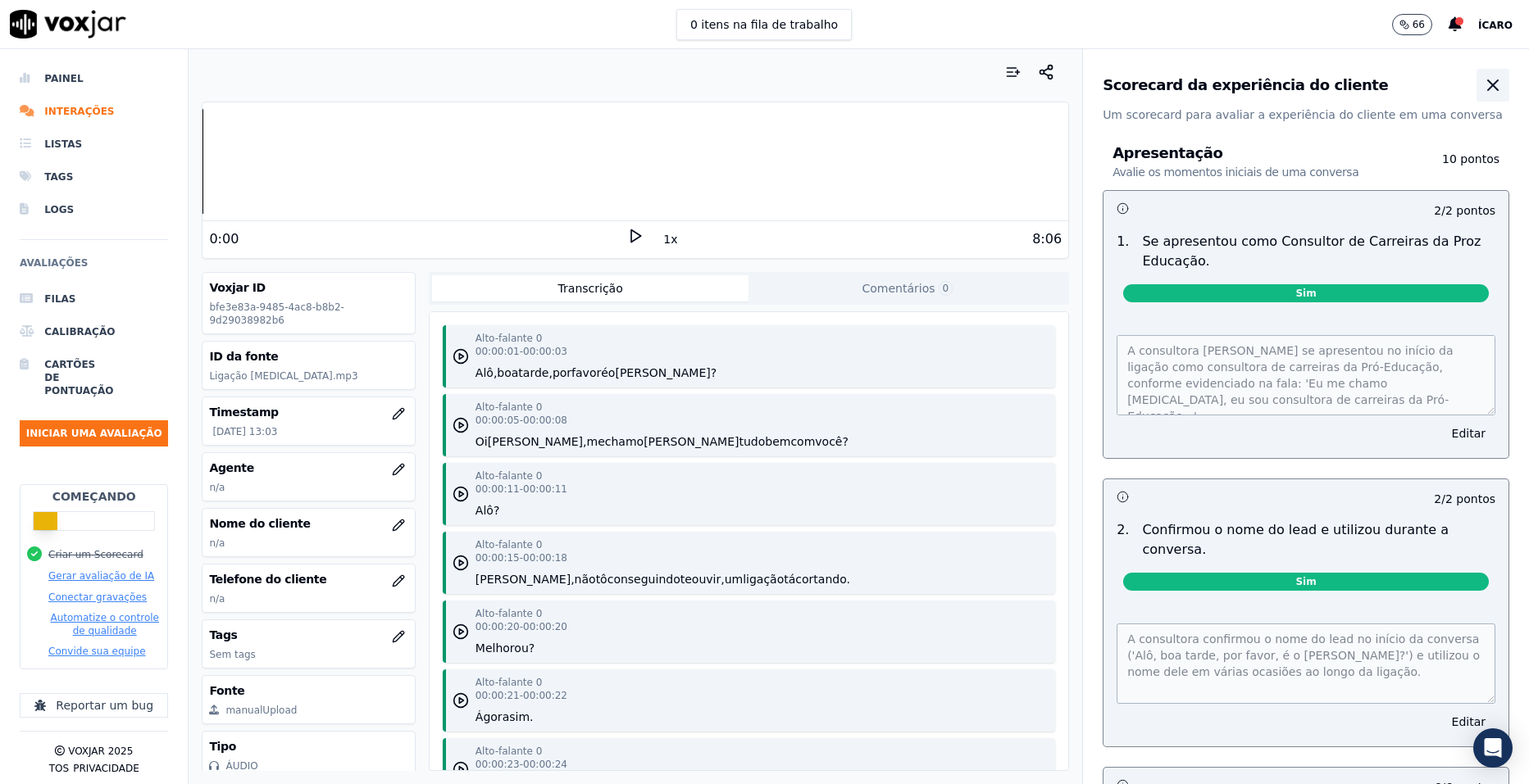
click at [1483, 85] on icon "button" at bounding box center [1493, 85] width 20 height 20
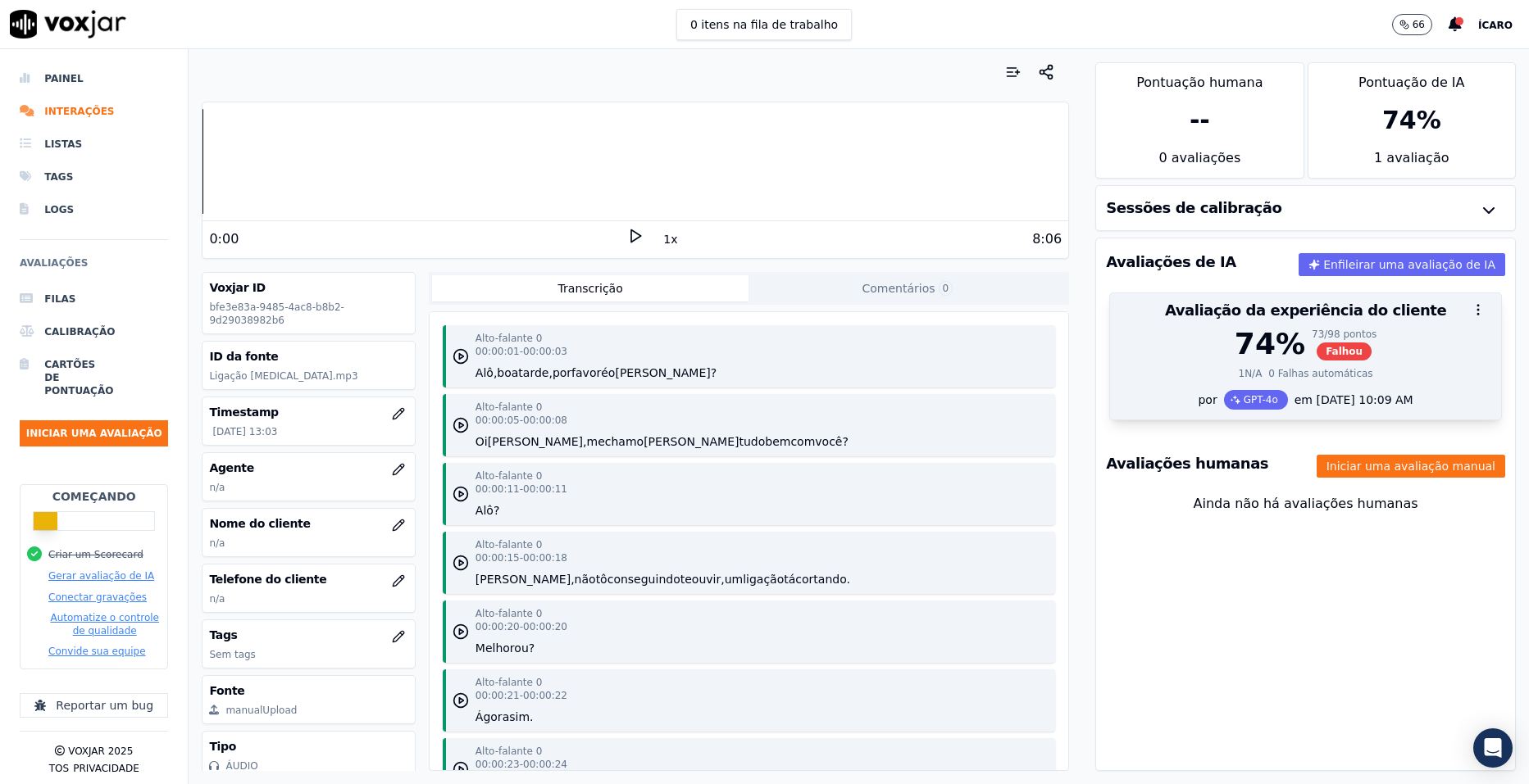
click at [1269, 369] on div "0 Falhas automáticas" at bounding box center [1320, 373] width 104 height 13
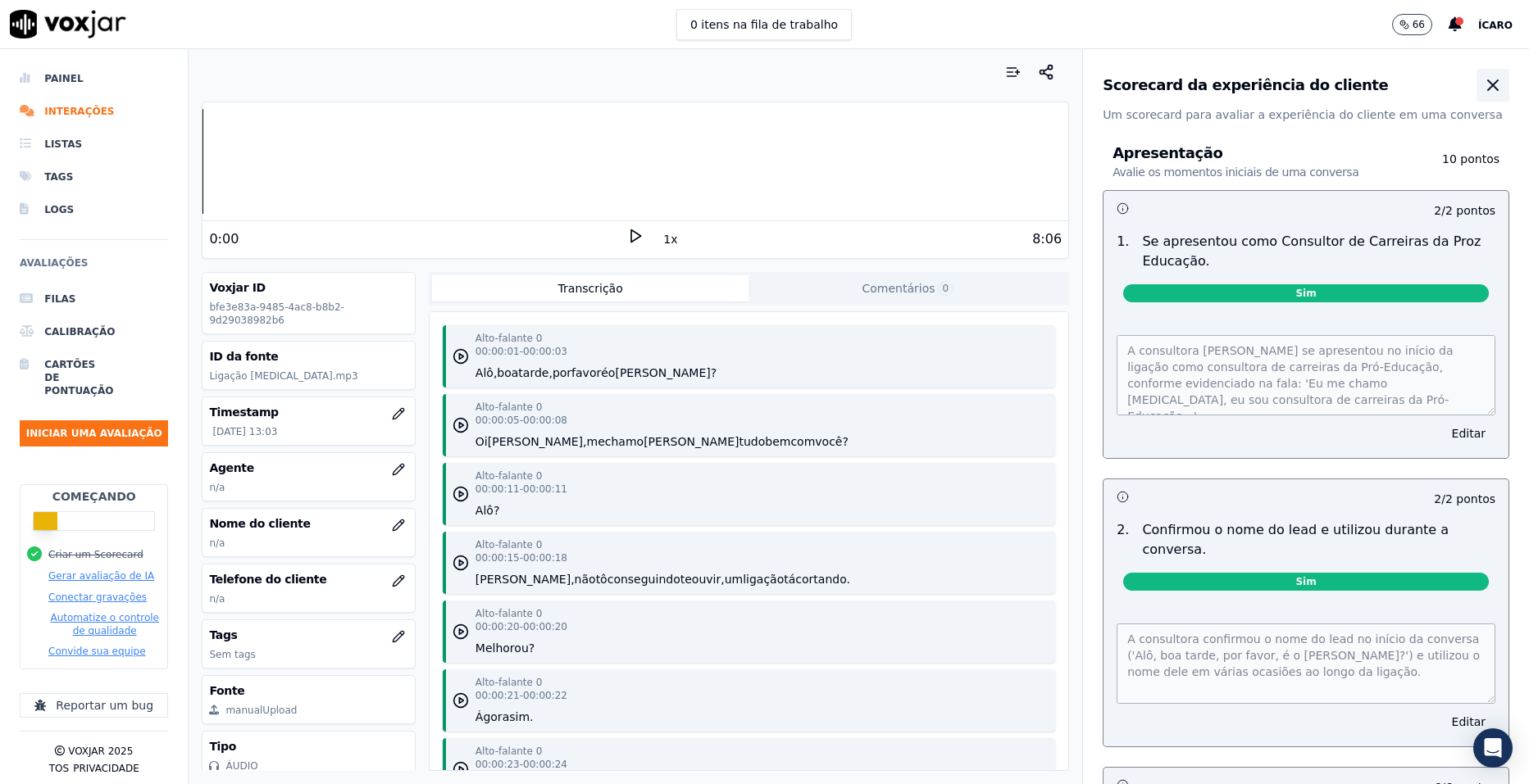
click at [1483, 93] on icon "button" at bounding box center [1493, 85] width 20 height 20
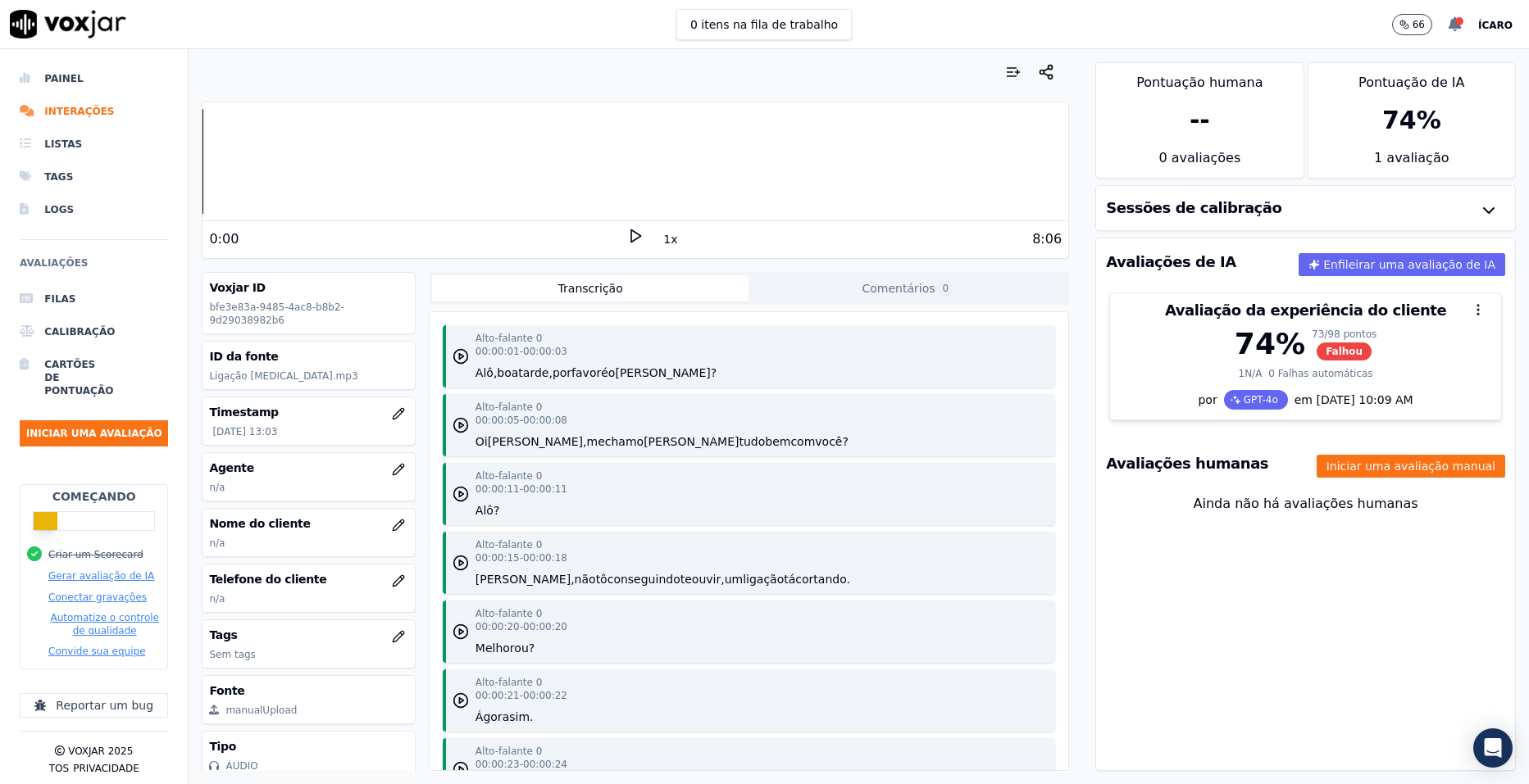
click at [1460, 25] on icon at bounding box center [1455, 24] width 13 height 15
click at [1375, 46] on font "Sua avaliação de IA foi concluída" at bounding box center [1377, 49] width 168 height 33
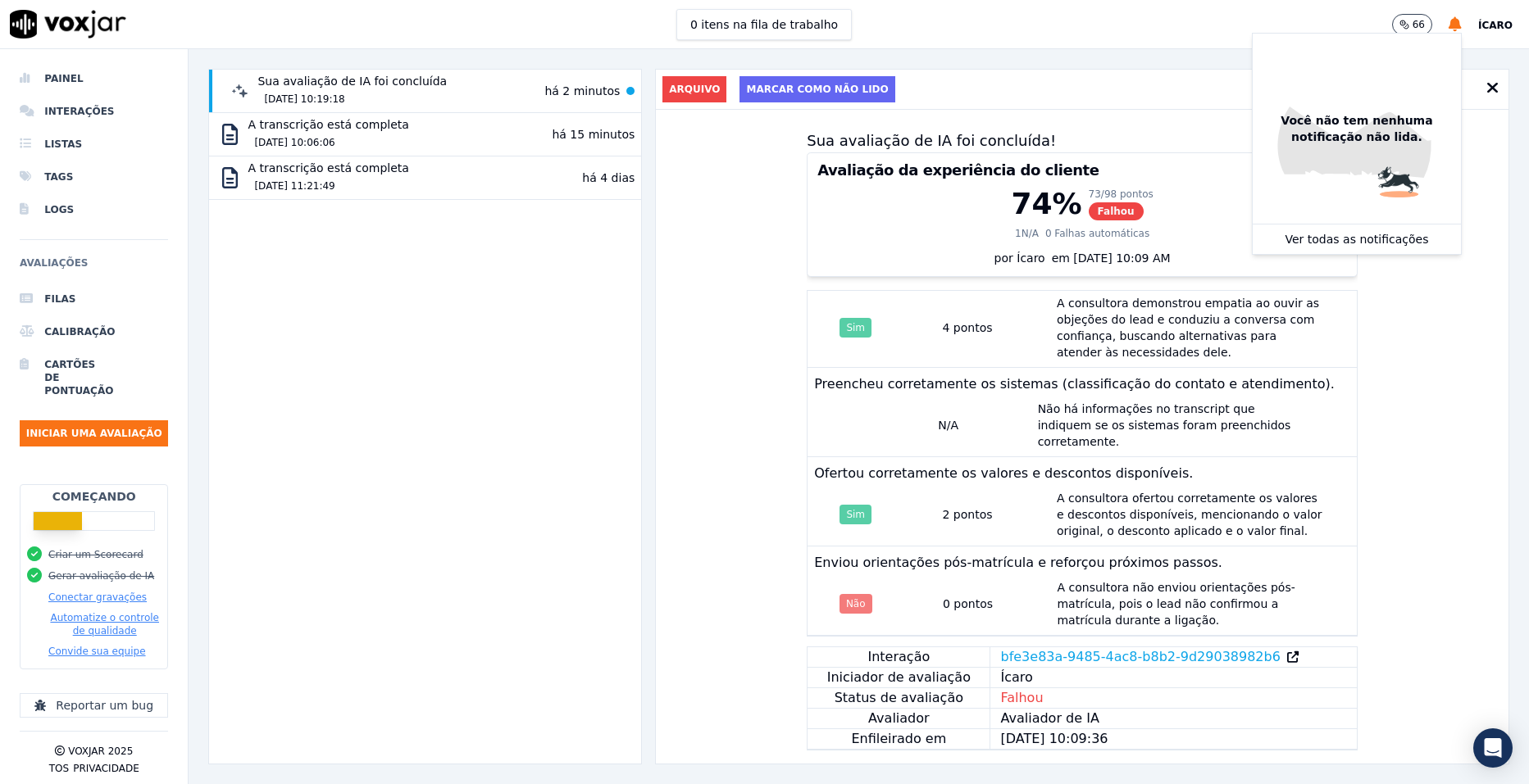
scroll to position [2368, 0]
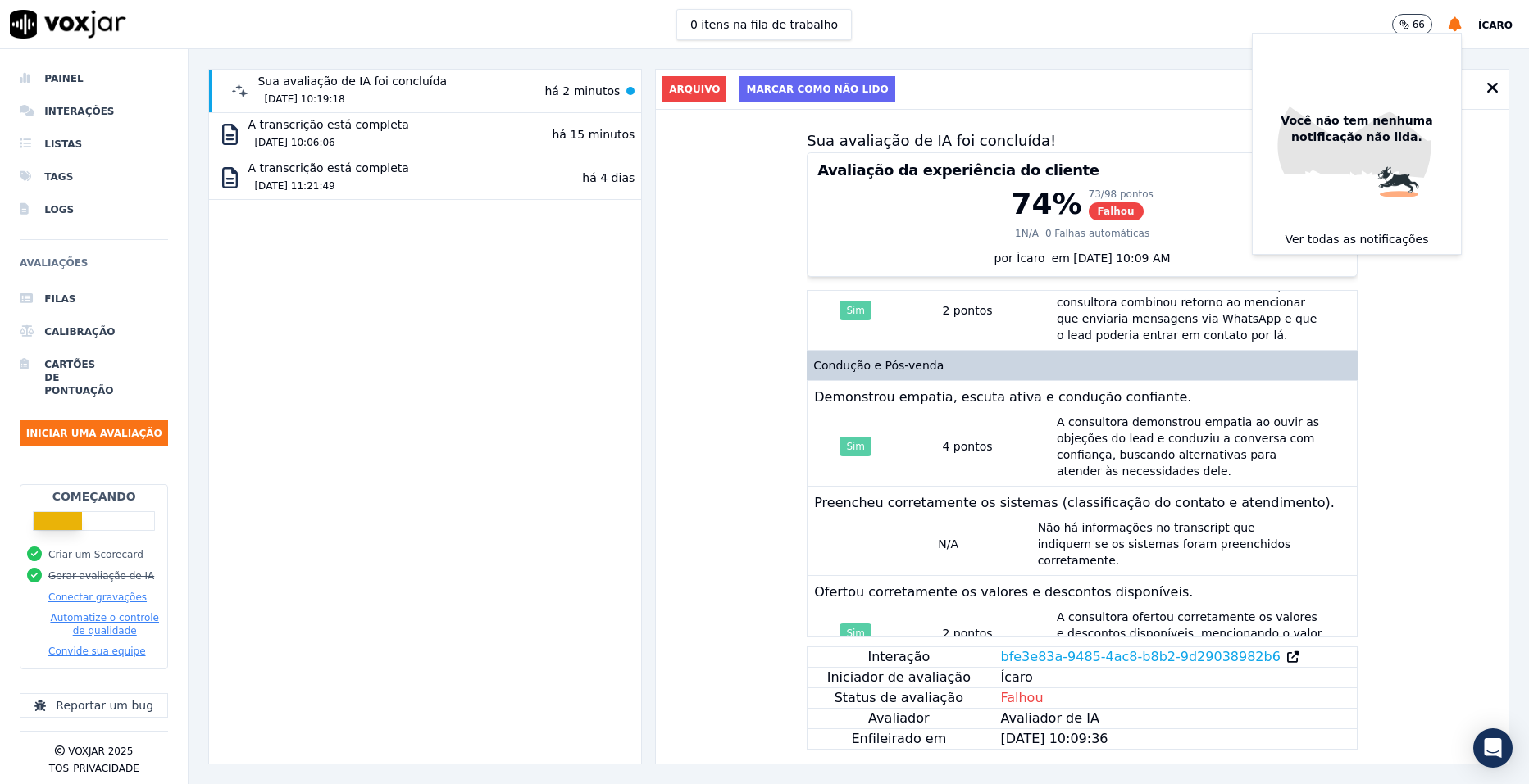
click at [1446, 356] on div "Sua avaliação de IA foi concluída! Avaliação da experiência do cliente 74 % 73/…" at bounding box center [1081, 437] width 853 height 654
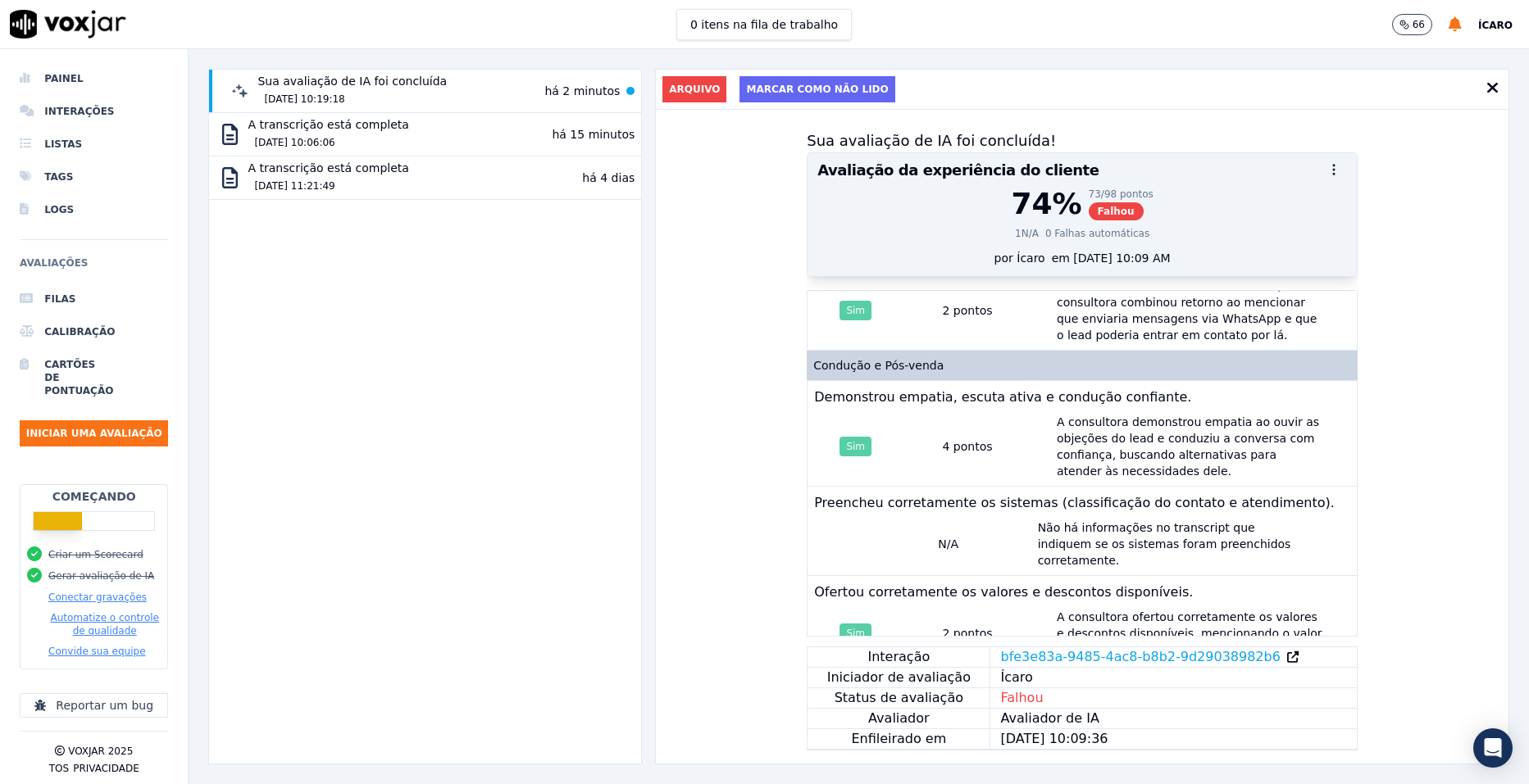
click at [1327, 172] on icon "button" at bounding box center [1334, 169] width 15 height 15
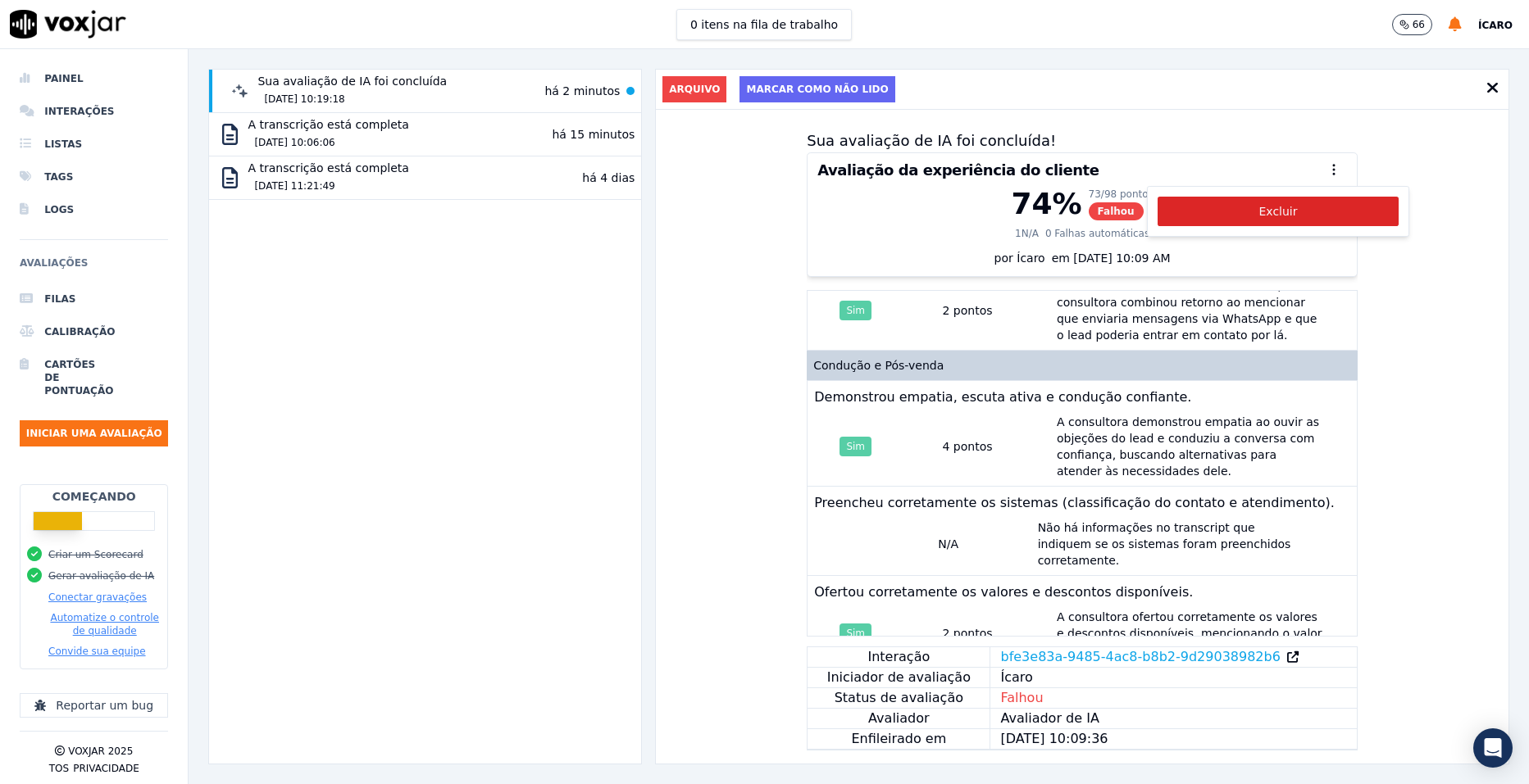
click at [1409, 161] on div "Sua avaliação de IA foi concluída! Avaliação da experiência do cliente 74 % 73/…" at bounding box center [1081, 437] width 853 height 654
click at [688, 88] on font "Arquivo" at bounding box center [694, 89] width 51 height 13
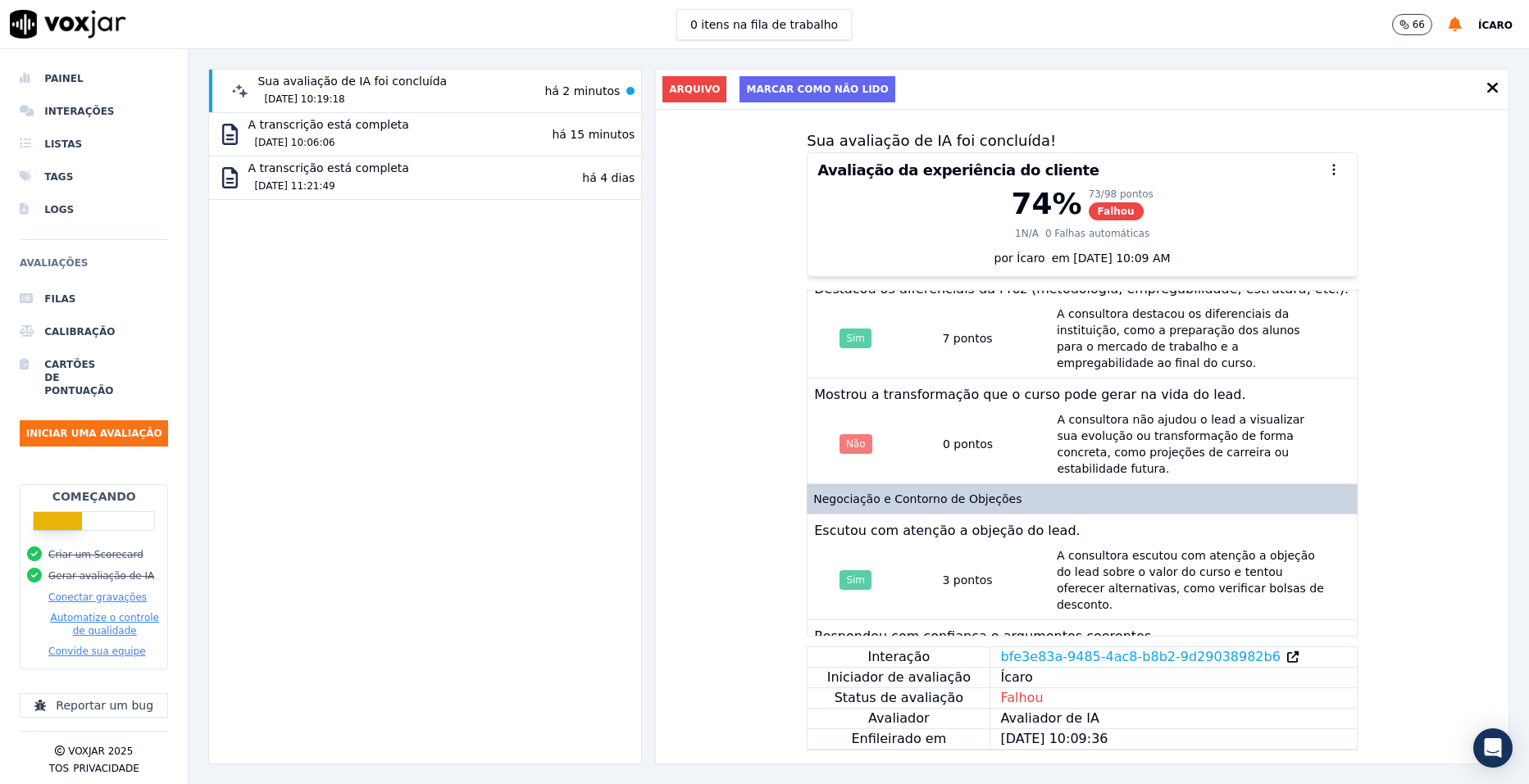
scroll to position [1476, 0]
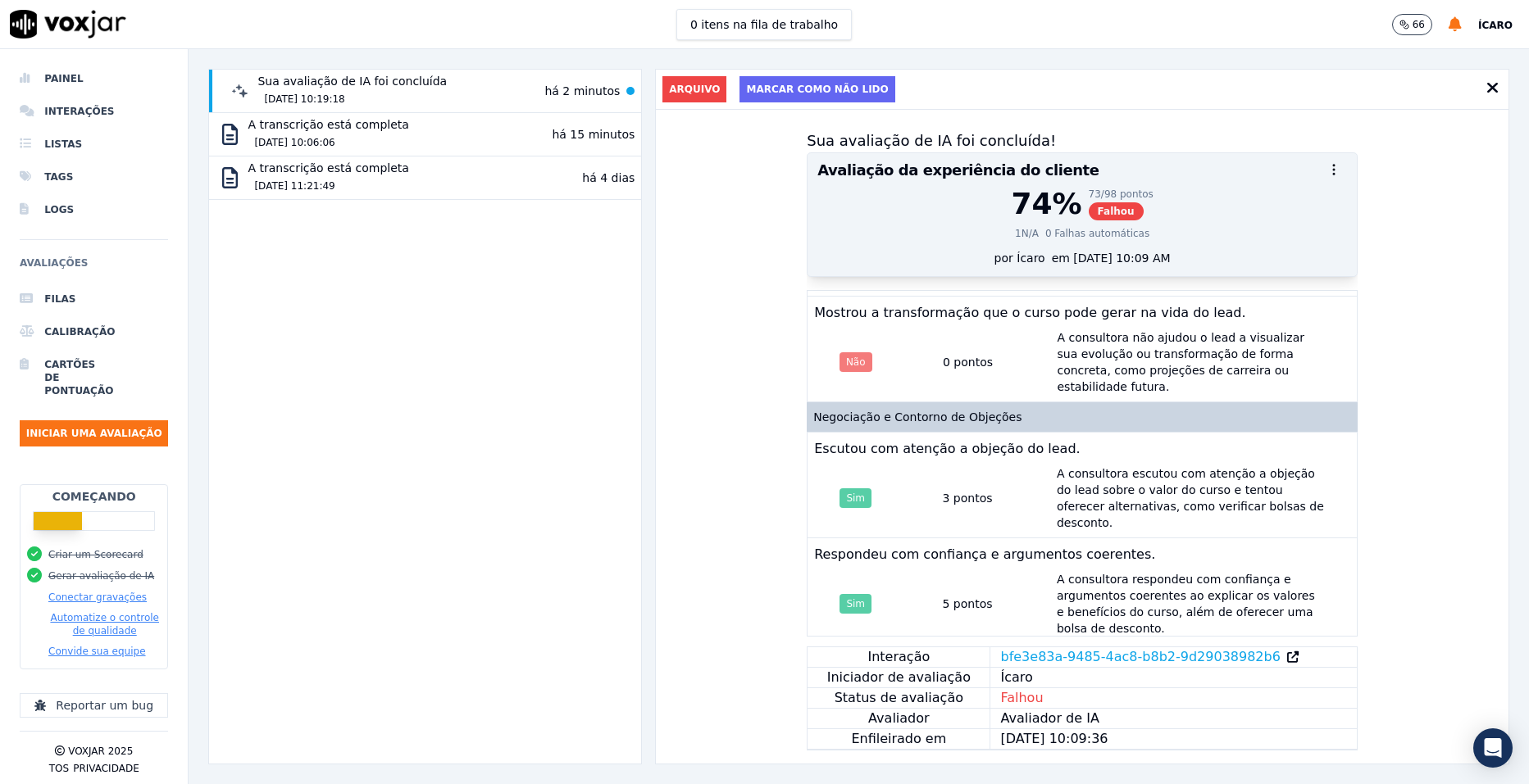
click at [1098, 207] on font "Falhou" at bounding box center [1116, 211] width 37 height 13
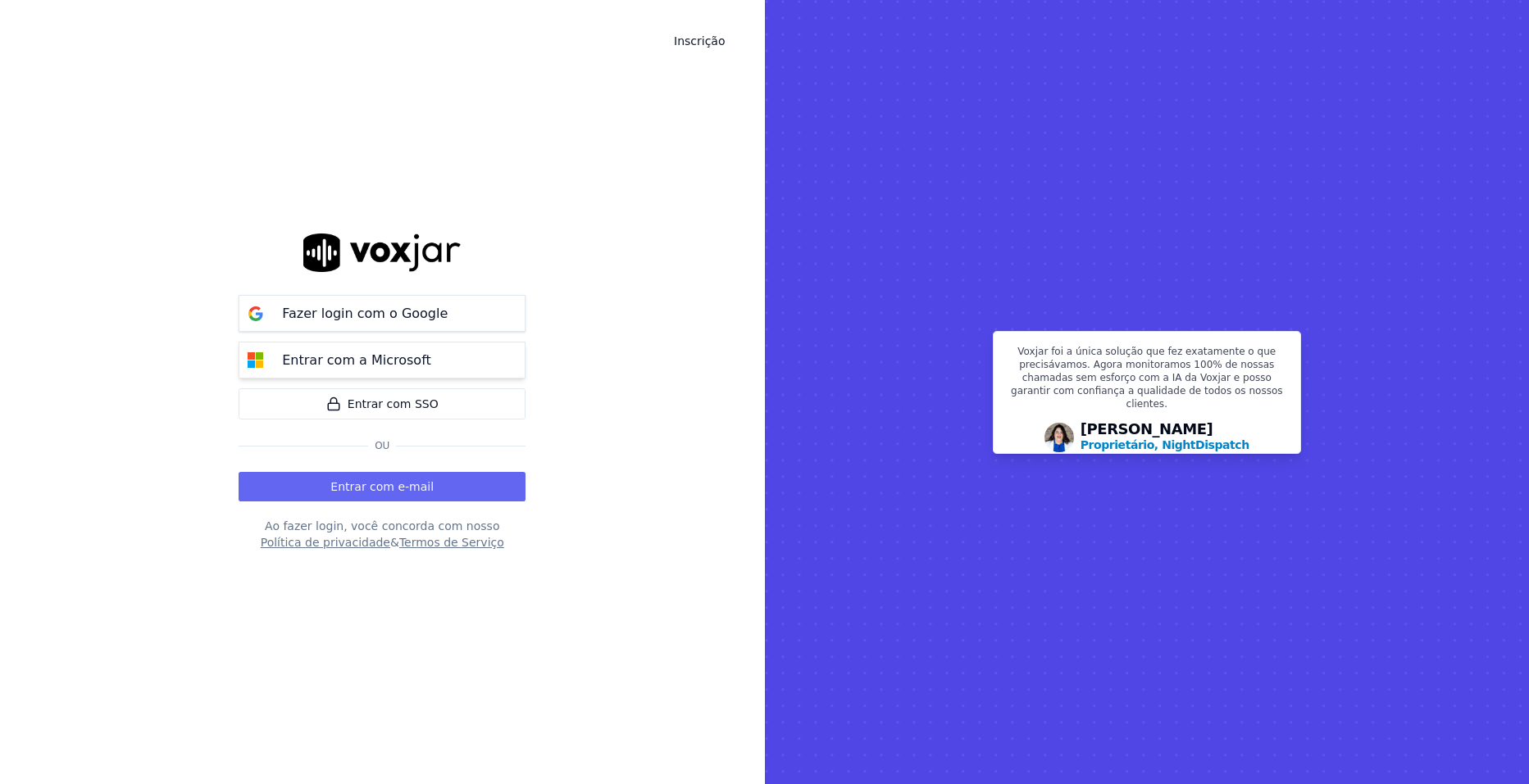
click at [373, 365] on p "Entrar com a Microsoft" at bounding box center [357, 360] width 150 height 20
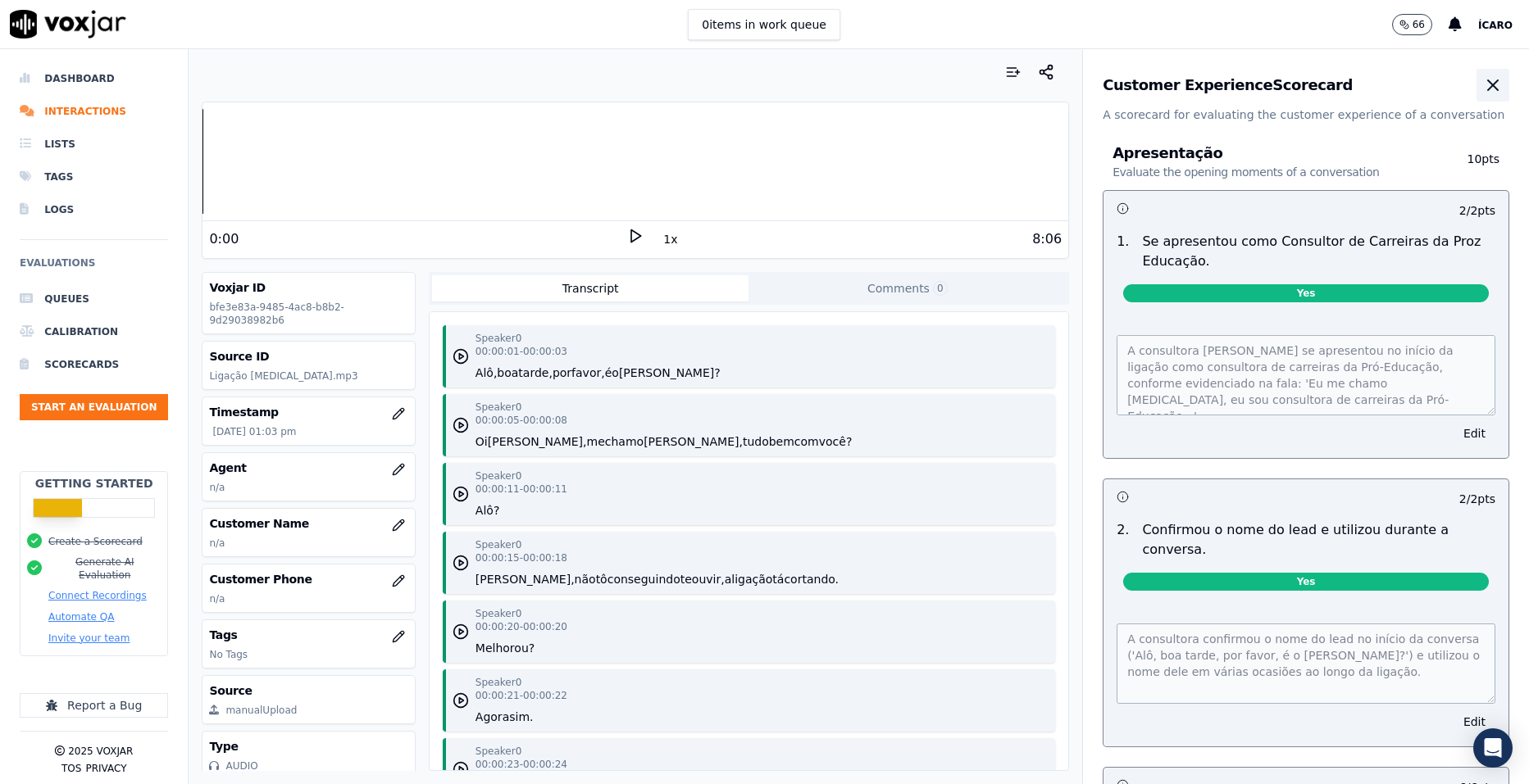
click at [1483, 85] on icon "button" at bounding box center [1493, 85] width 20 height 20
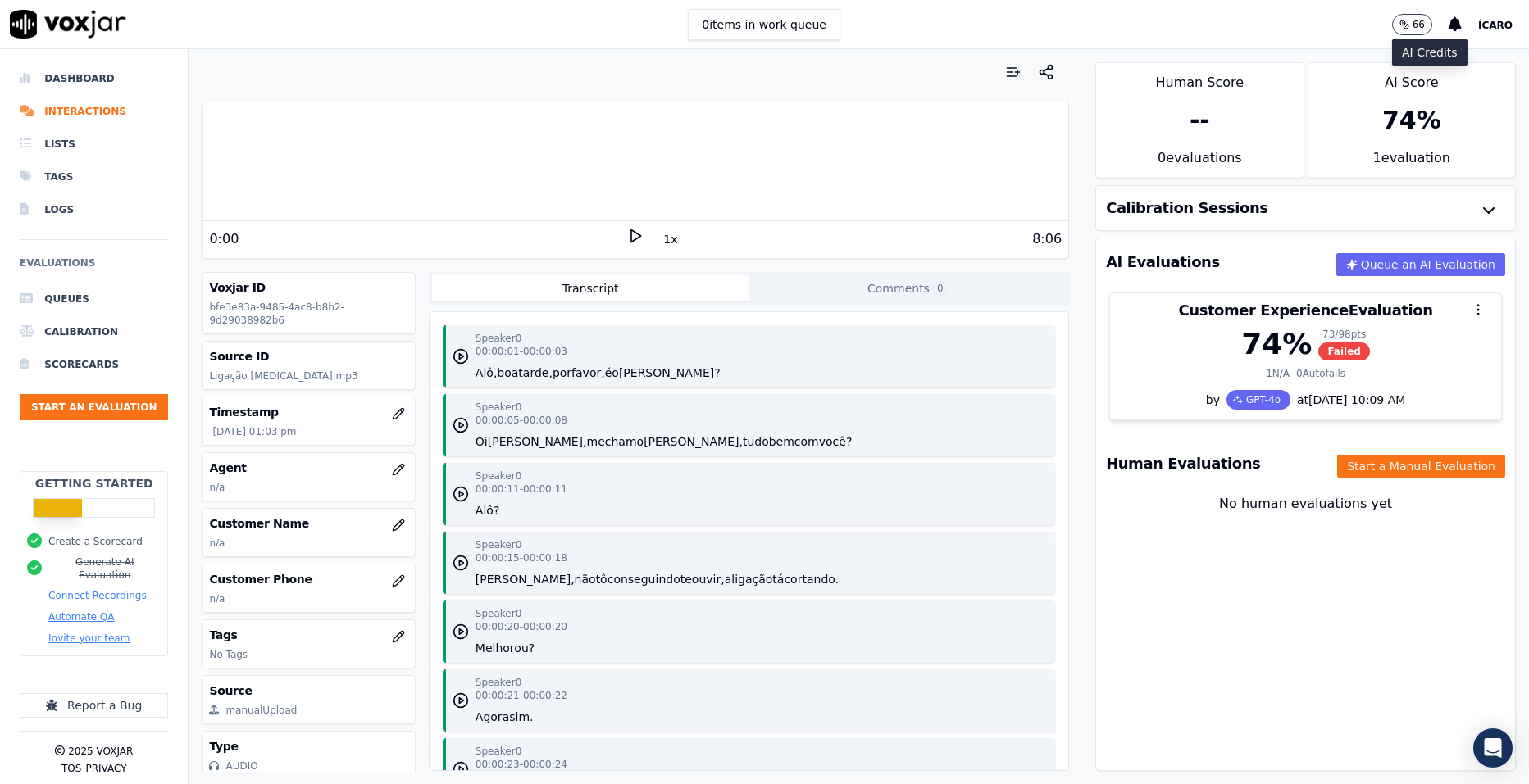
click at [1409, 27] on icon "button" at bounding box center [1405, 25] width 10 height 10
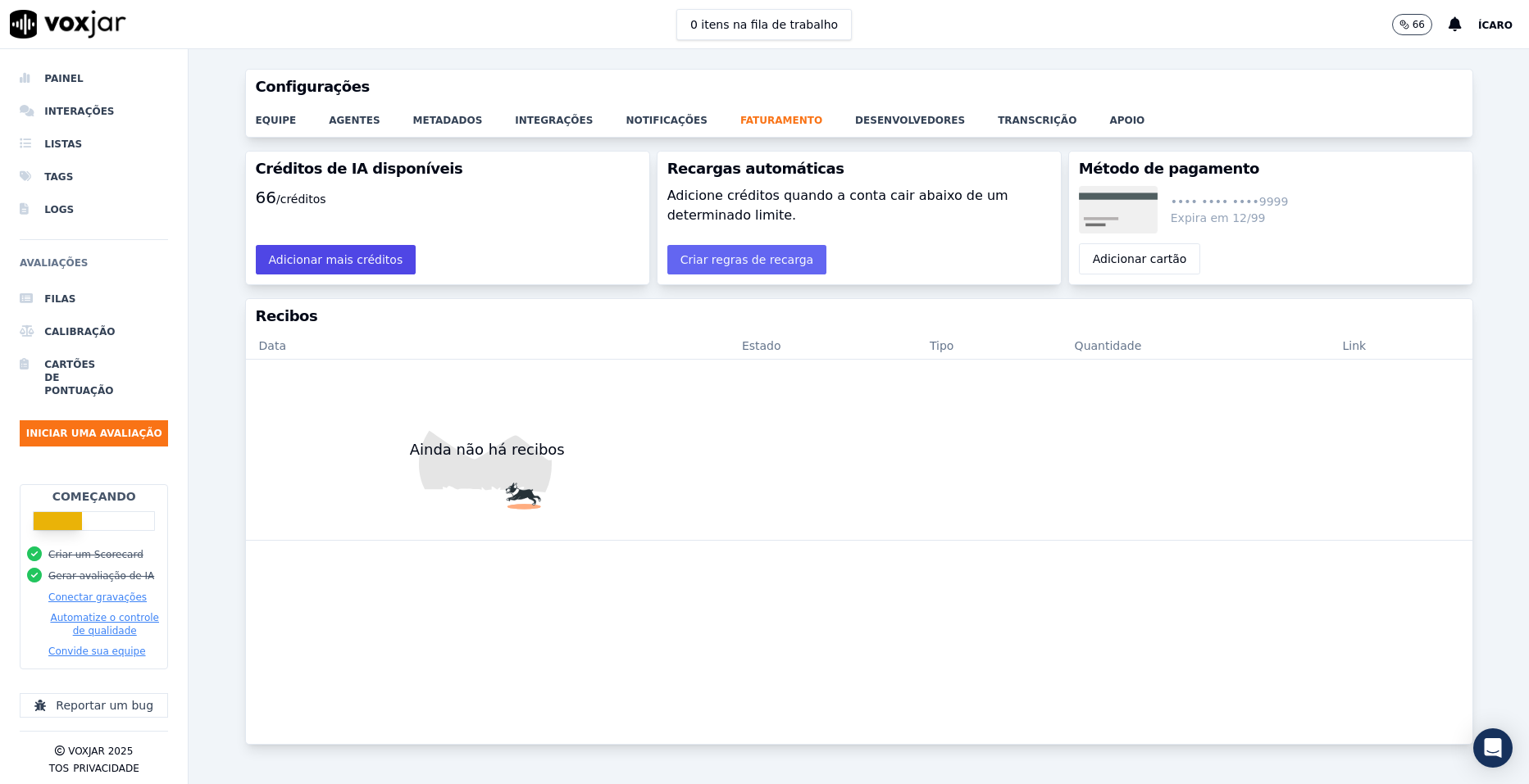
click at [369, 265] on button "Adicionar mais créditos" at bounding box center [336, 260] width 160 height 30
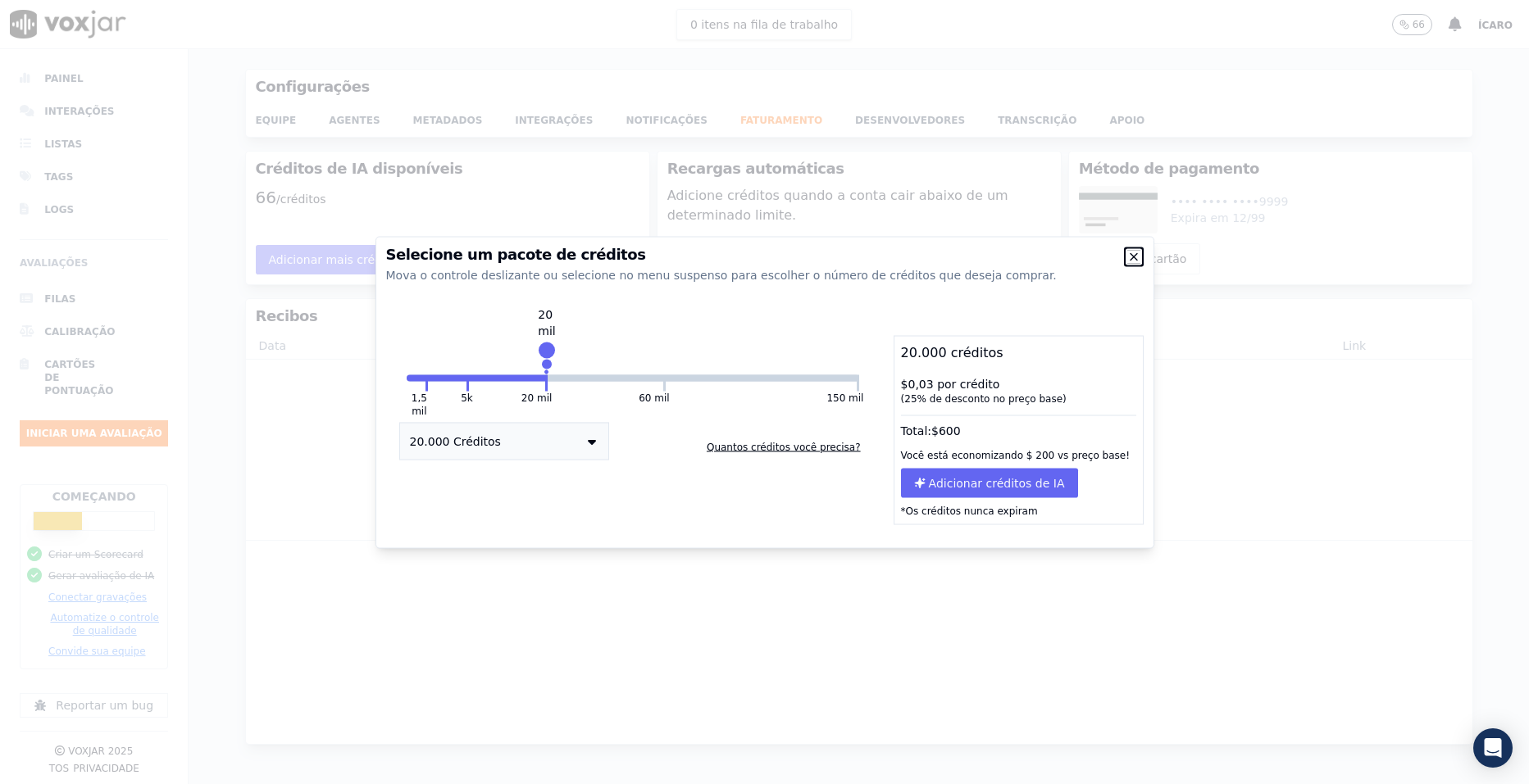
click at [1131, 260] on icon "button" at bounding box center [1134, 256] width 7 height 7
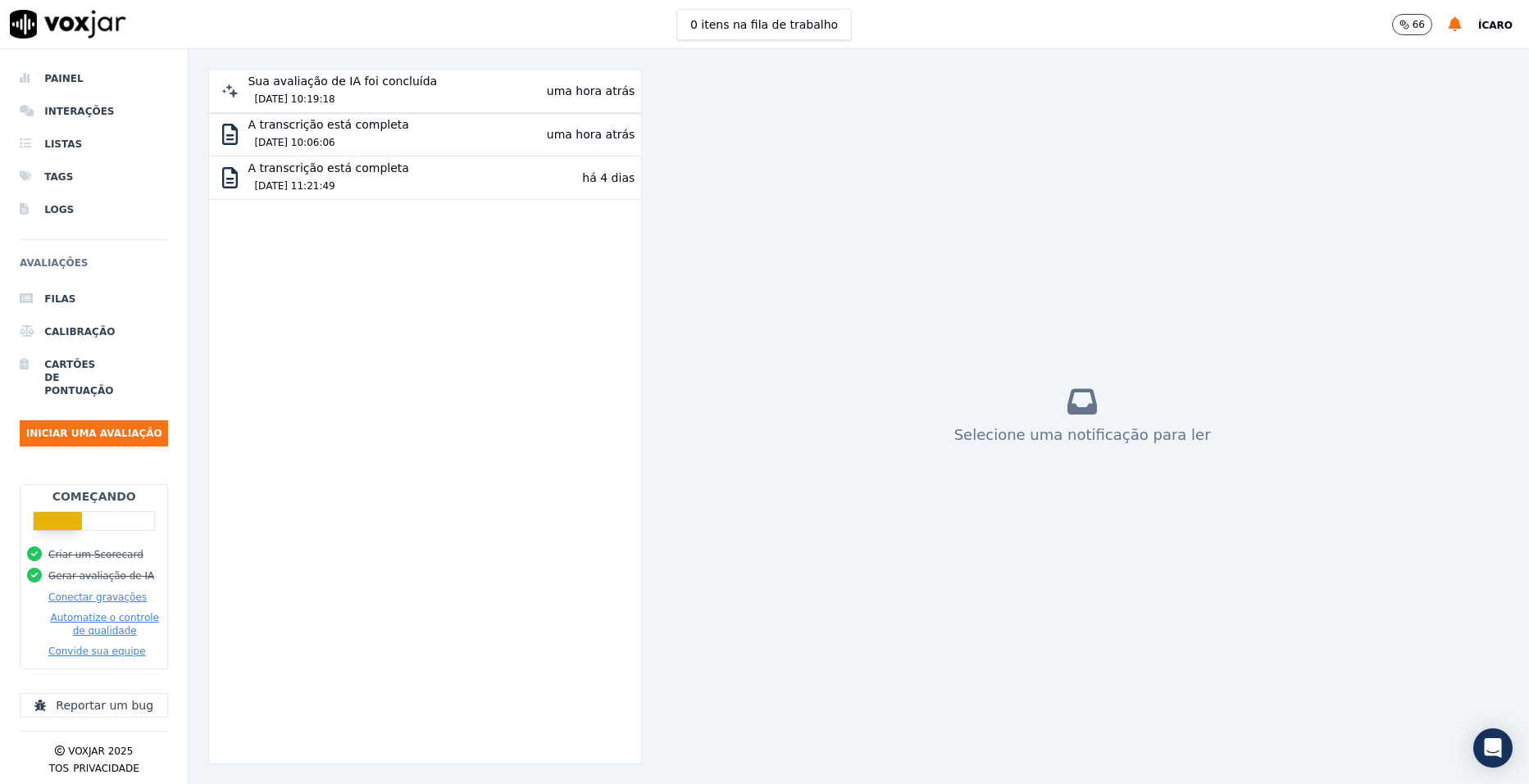
click at [457, 92] on div "Sua avaliação de IA foi concluída 16/09/2025 10:19:18 uma hora atrás" at bounding box center [425, 91] width 419 height 36
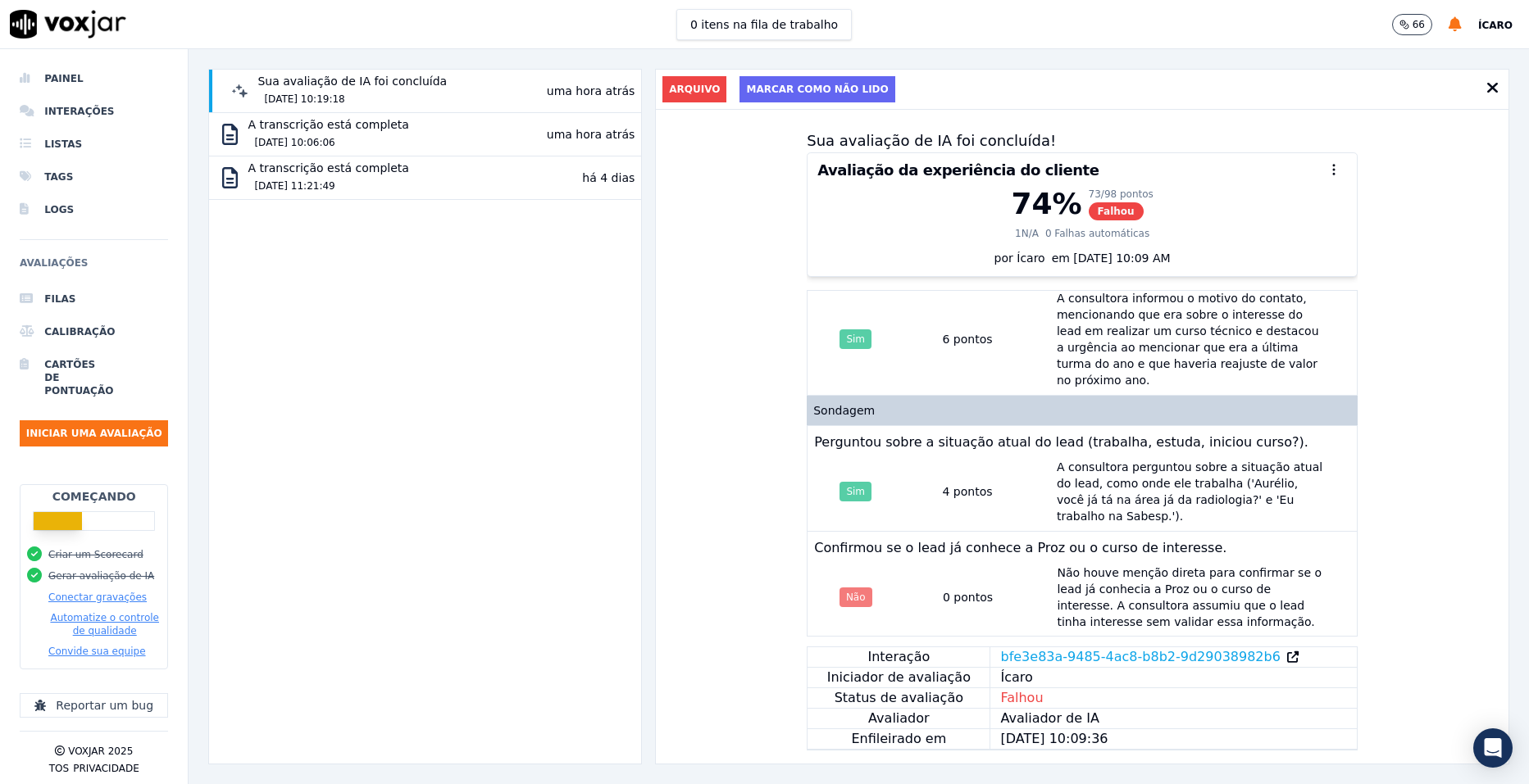
scroll to position [737, 0]
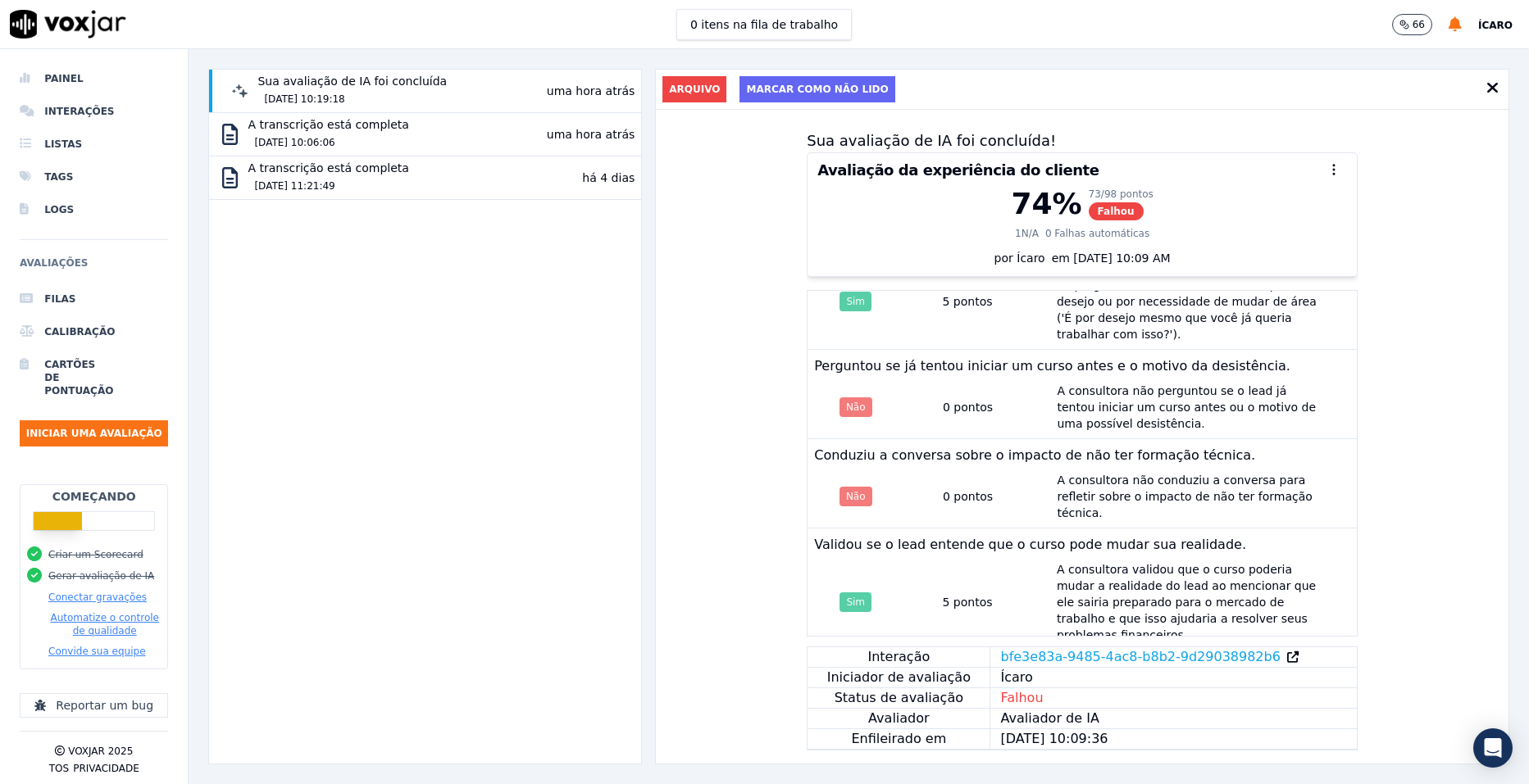
click at [1287, 651] on icon at bounding box center [1293, 657] width 12 height 12
click at [1212, 647] on link "bfe3e83a-9485-4ac8-b8b2-9d29038982b6" at bounding box center [1140, 657] width 279 height 20
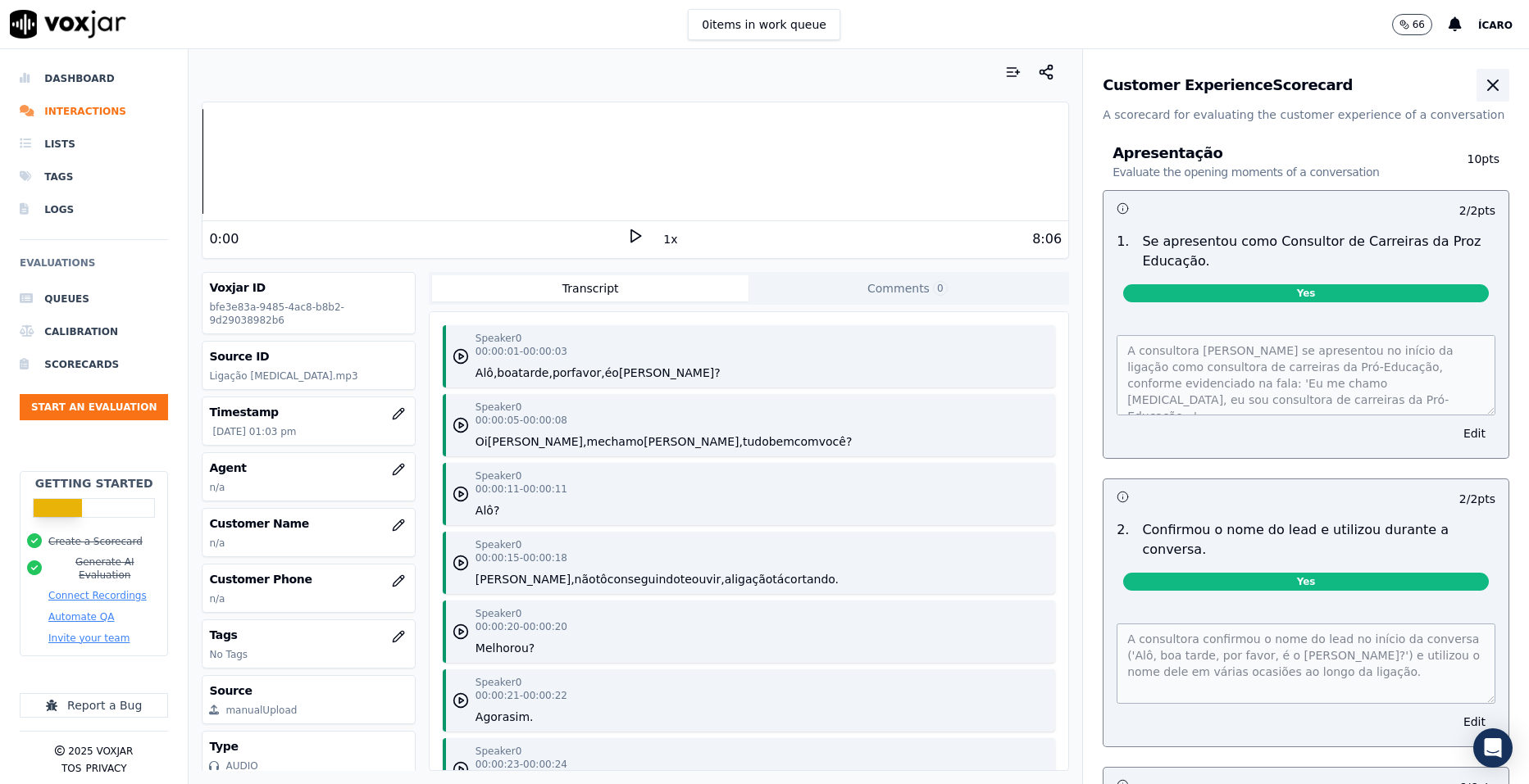
click at [1488, 89] on icon "button" at bounding box center [1493, 85] width 10 height 10
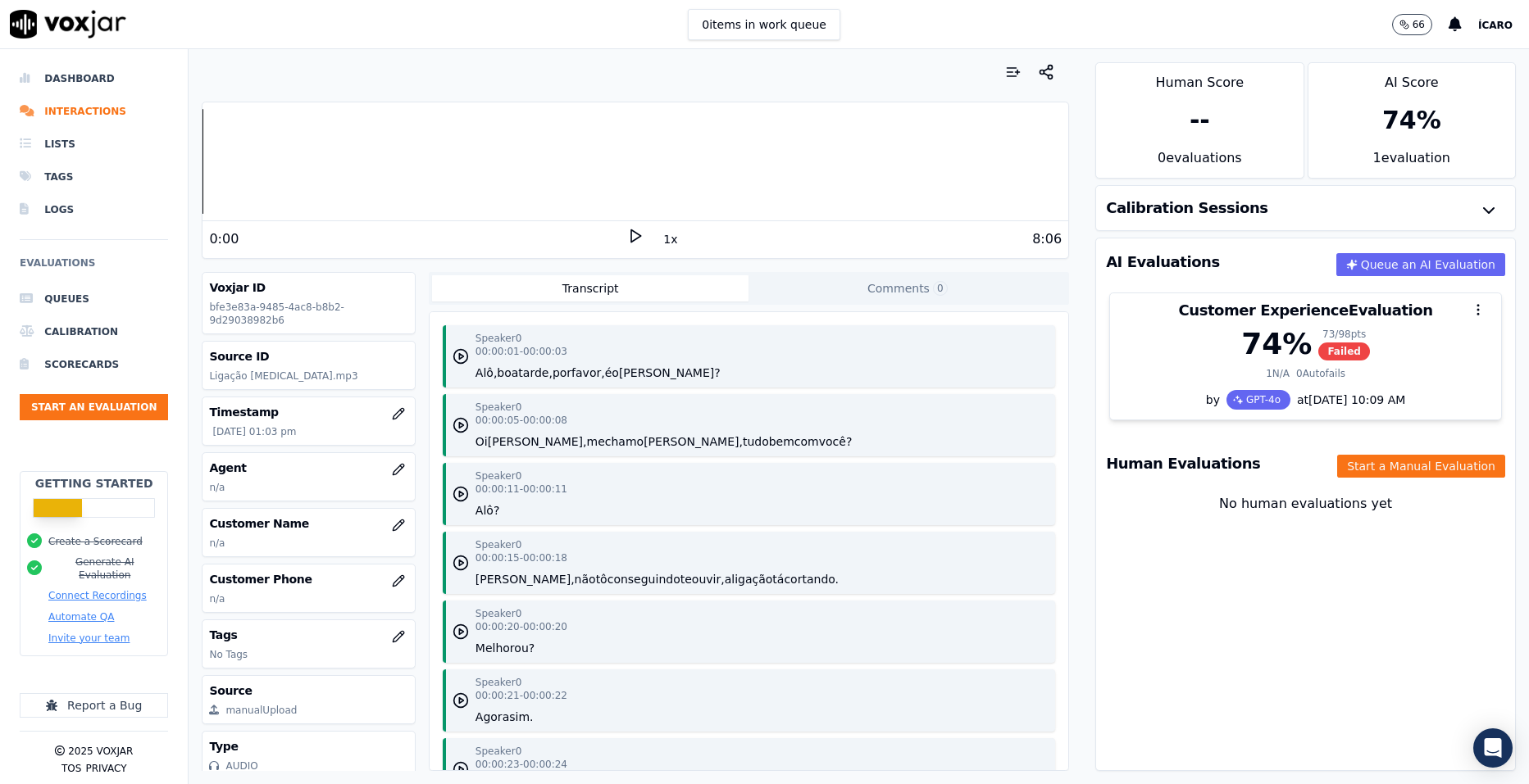
click at [1379, 147] on div "74 %" at bounding box center [1412, 121] width 207 height 55
click at [1380, 163] on div "1 evaluation" at bounding box center [1412, 163] width 207 height 30
click at [1320, 216] on div "Calibration Sessions" at bounding box center [1305, 208] width 419 height 45
click at [1479, 212] on icon "button" at bounding box center [1489, 211] width 20 height 20
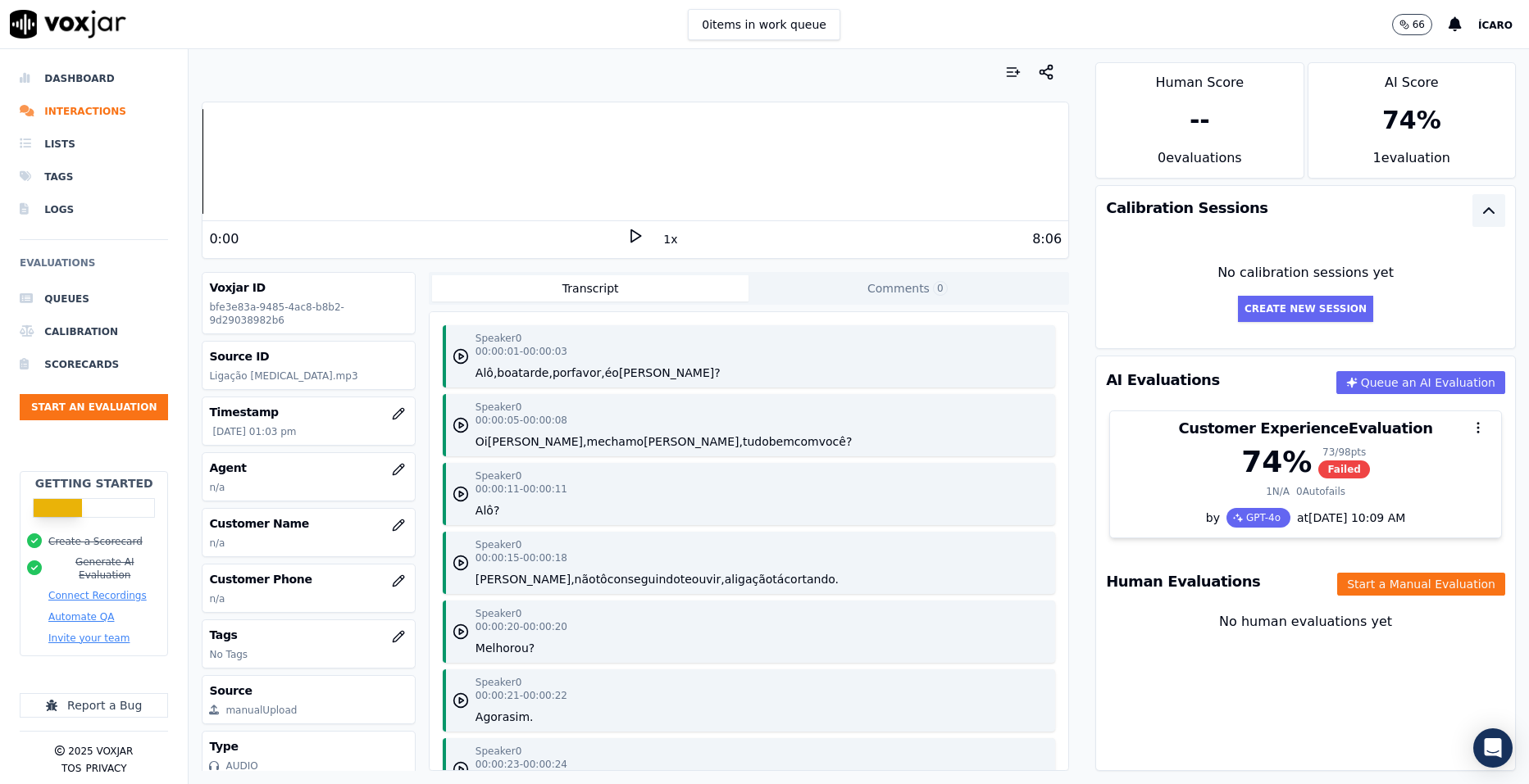
click at [1479, 212] on icon "button" at bounding box center [1489, 211] width 20 height 20
